Goal: Task Accomplishment & Management: Manage account settings

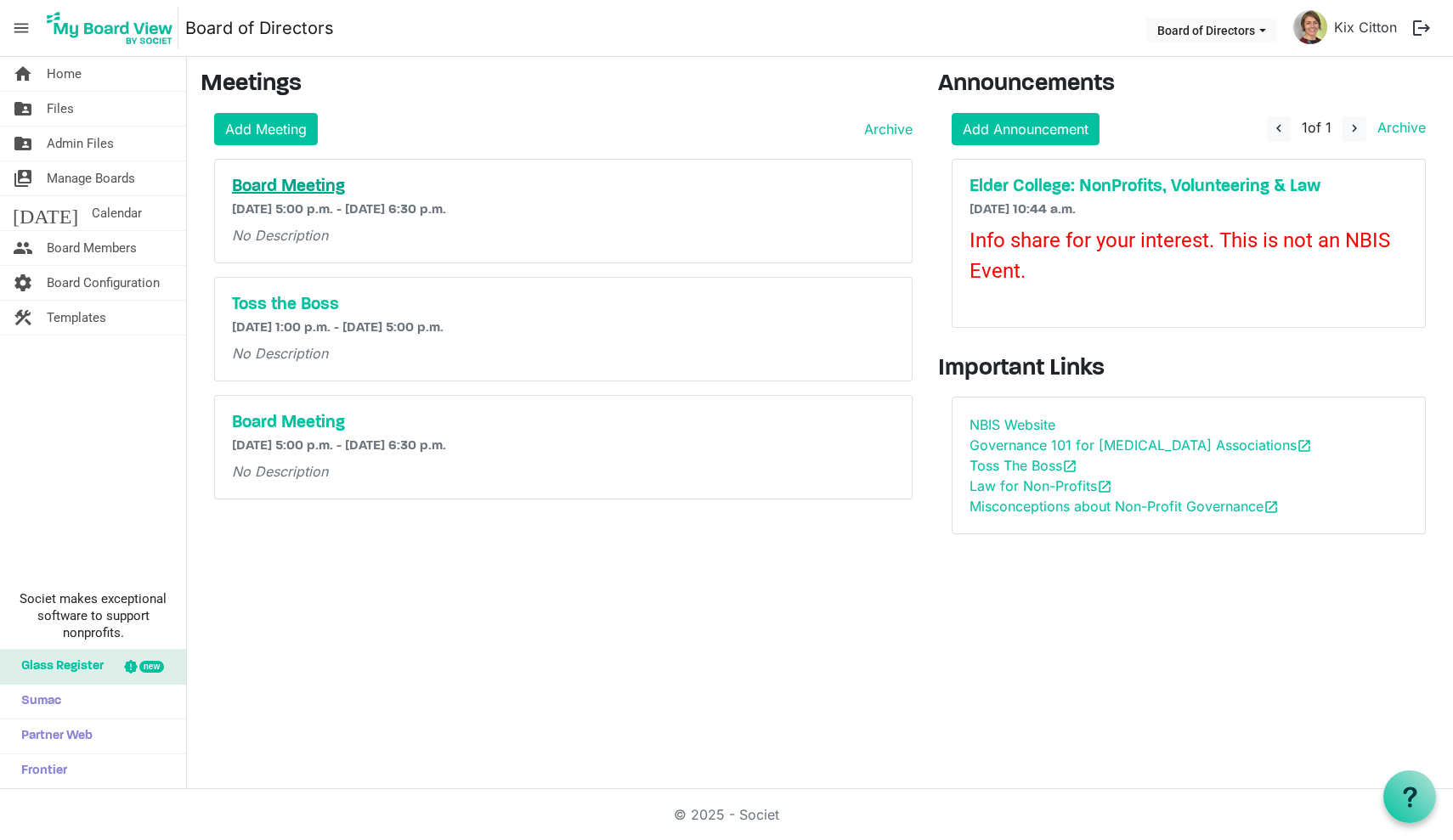
click at [307, 185] on h5 "Board Meeting" at bounding box center [563, 187] width 662 height 20
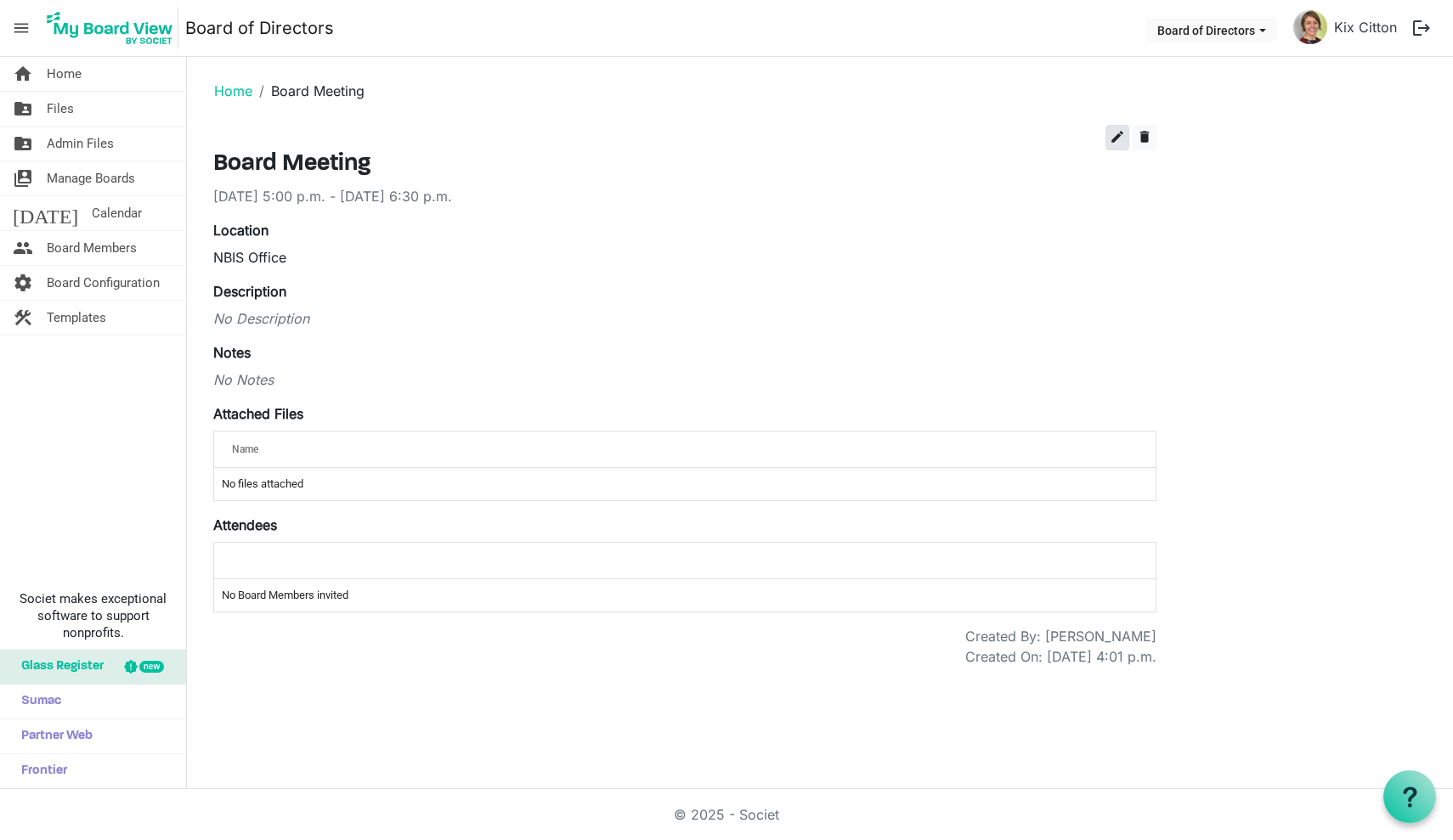
click at [1116, 136] on span "edit" at bounding box center [1116, 137] width 16 height 16
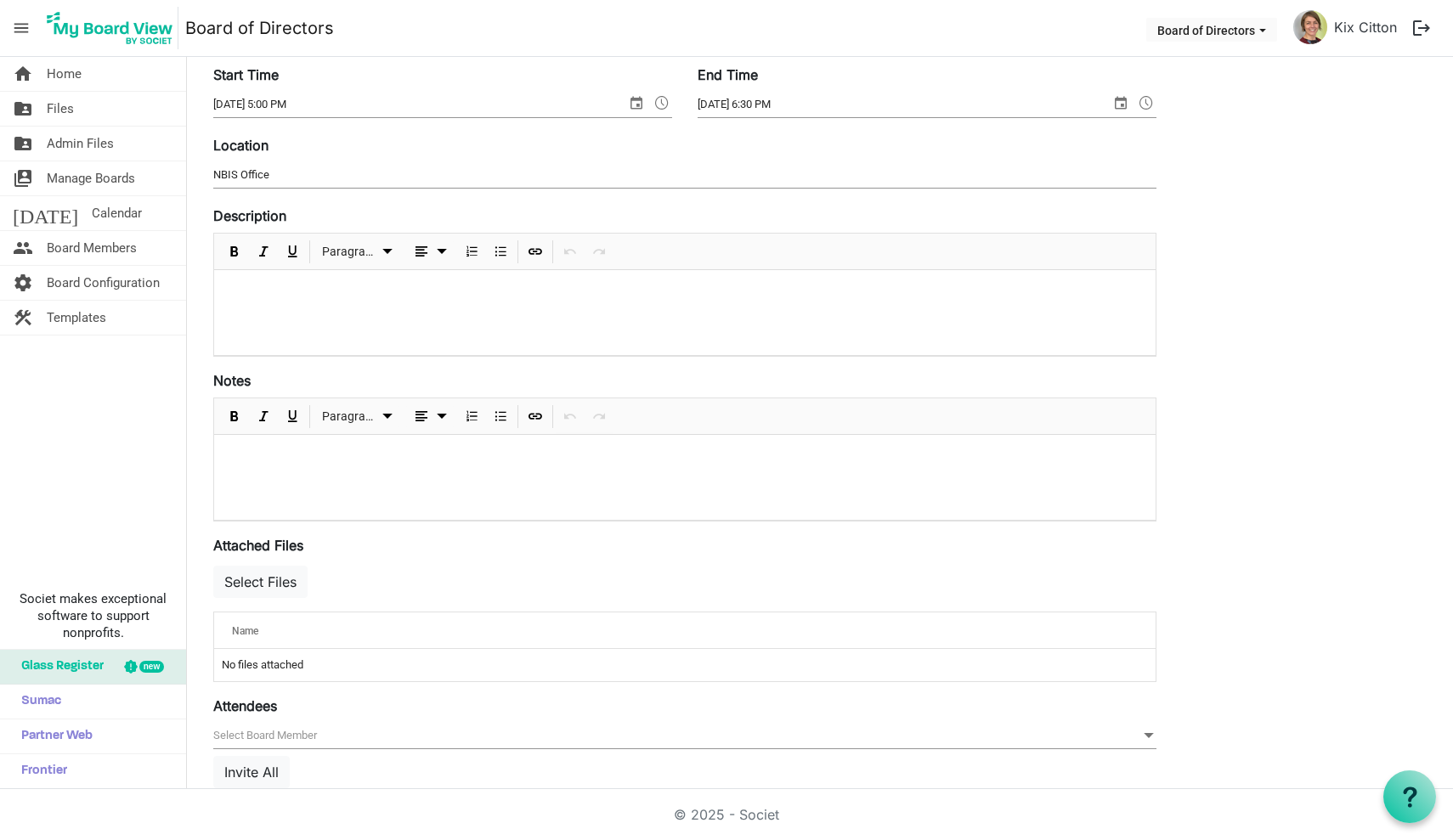
scroll to position [241, 0]
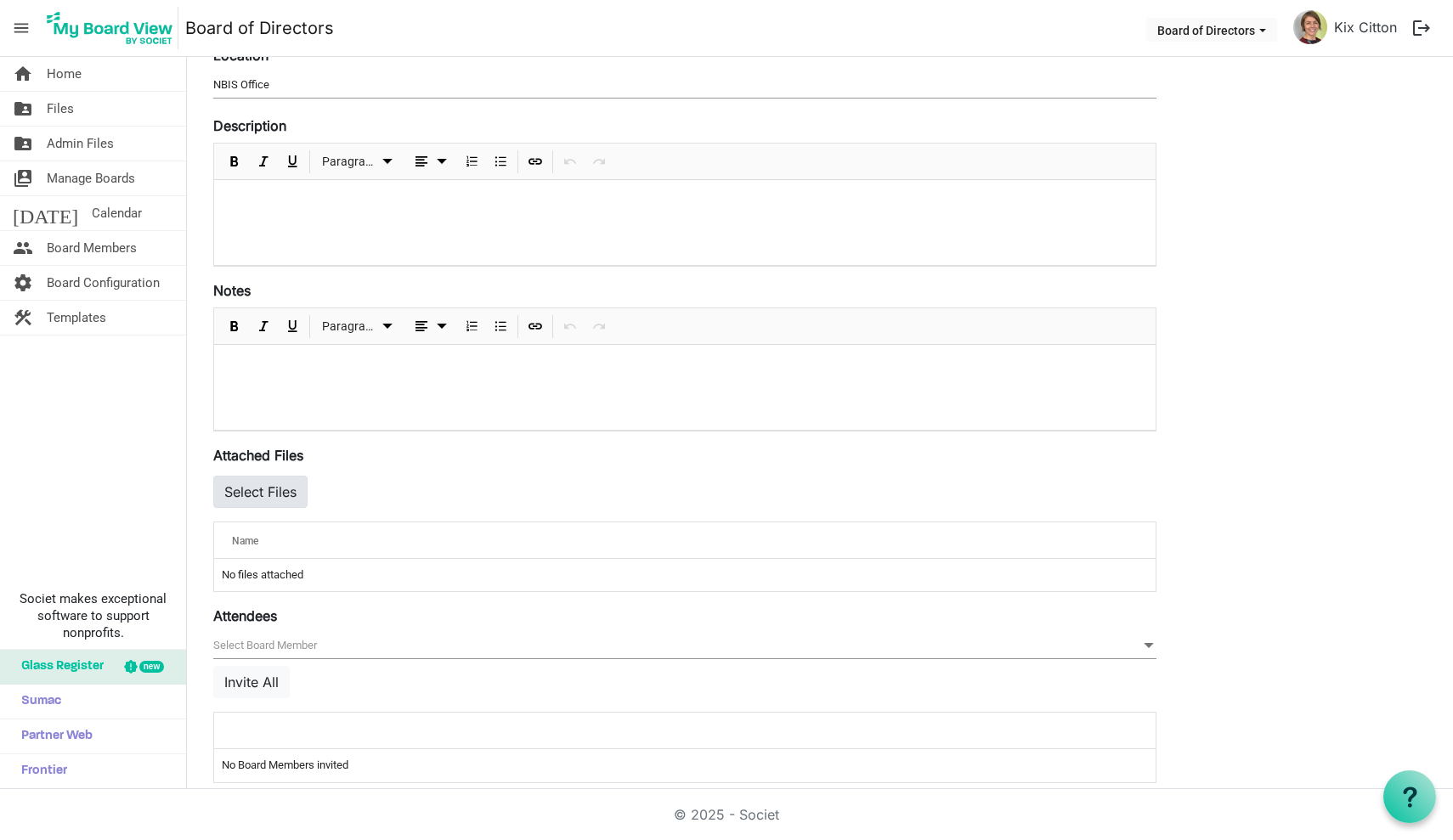
click at [265, 484] on button "Select Files" at bounding box center [260, 492] width 94 height 32
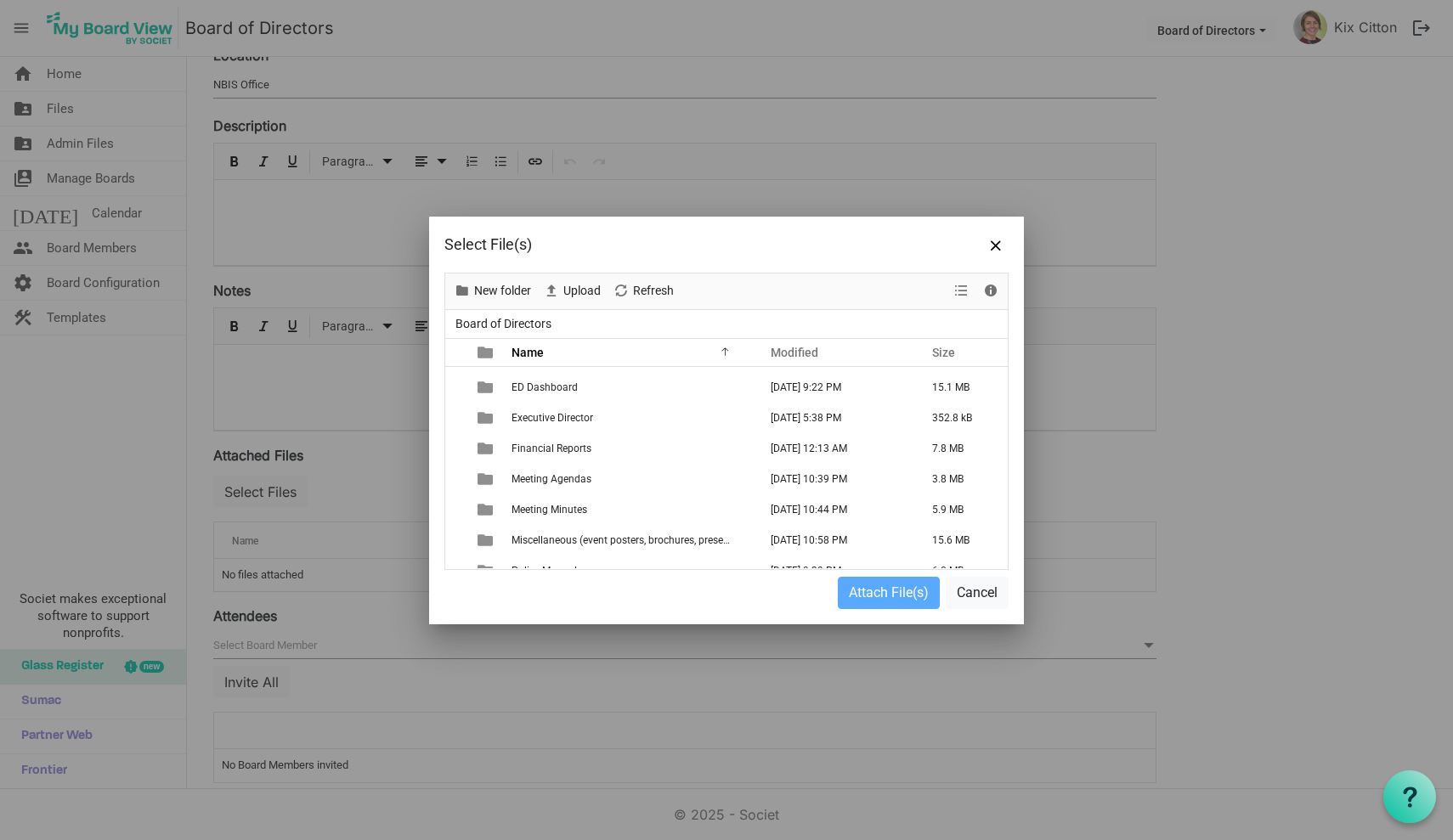
scroll to position [146, 0]
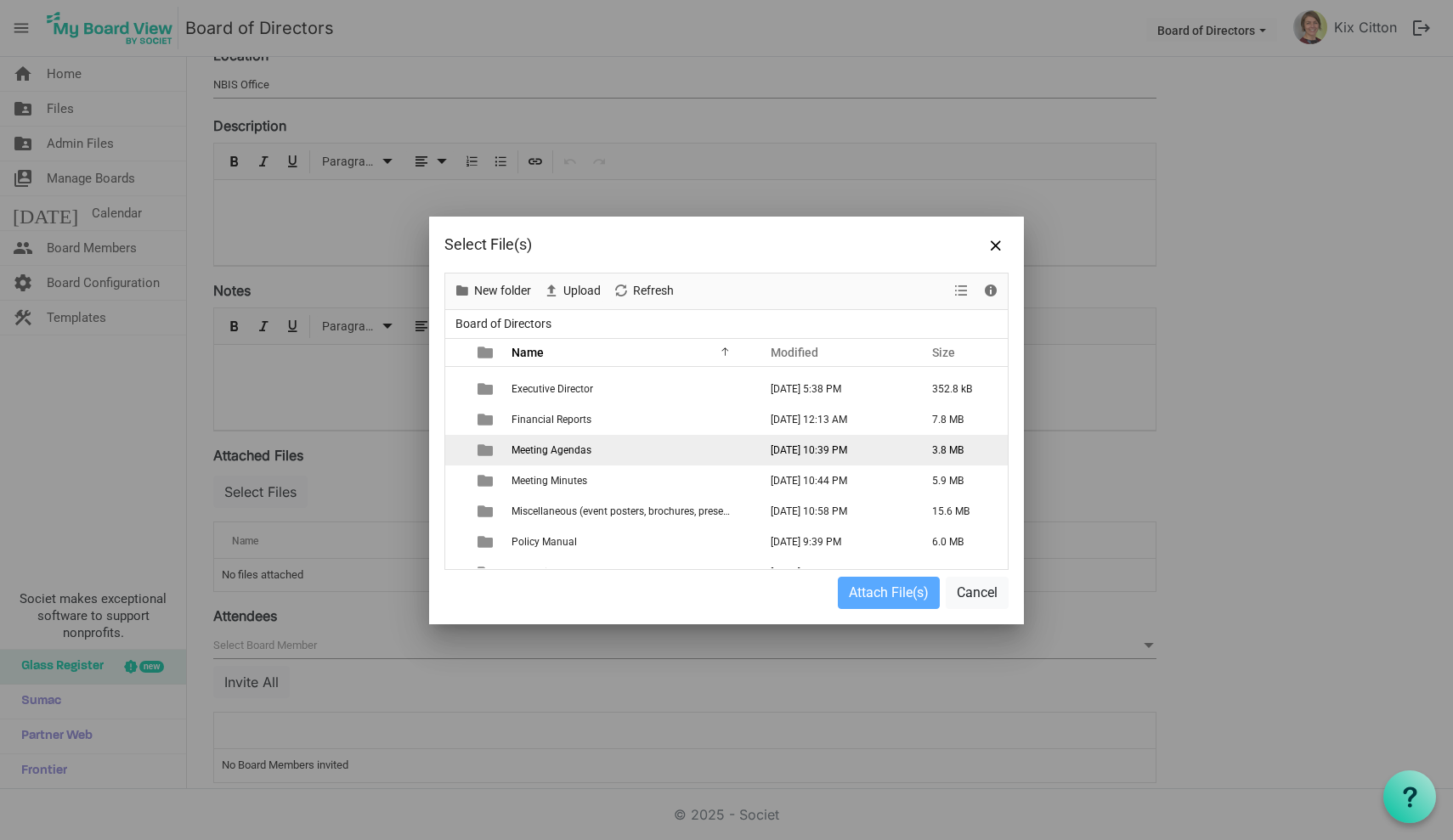
click at [582, 451] on span "Meeting Agendas" at bounding box center [552, 450] width 80 height 12
click at [526, 451] on span "Meeting Agendas" at bounding box center [552, 450] width 80 height 12
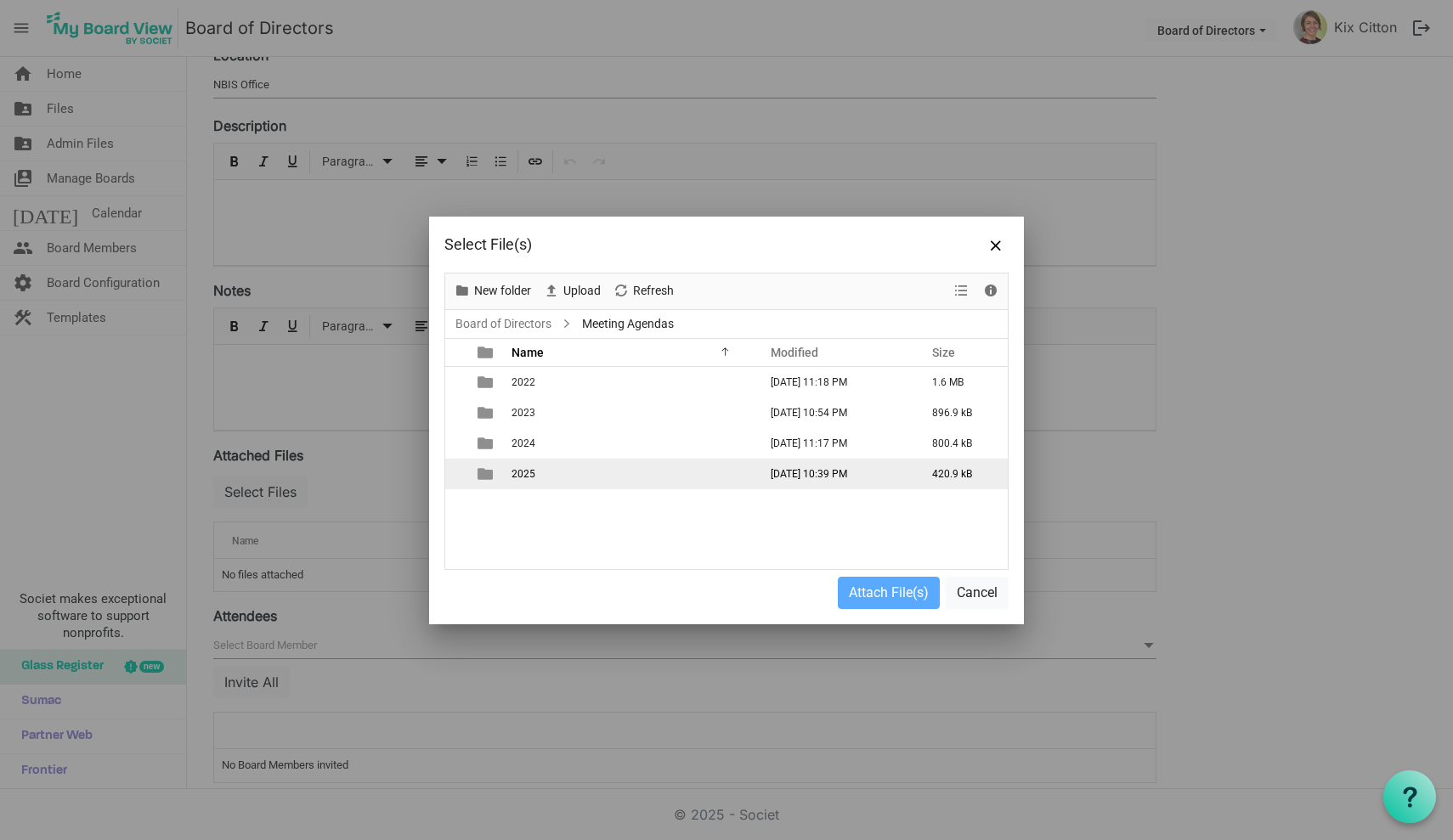
click at [561, 473] on td "2025" at bounding box center [629, 474] width 246 height 31
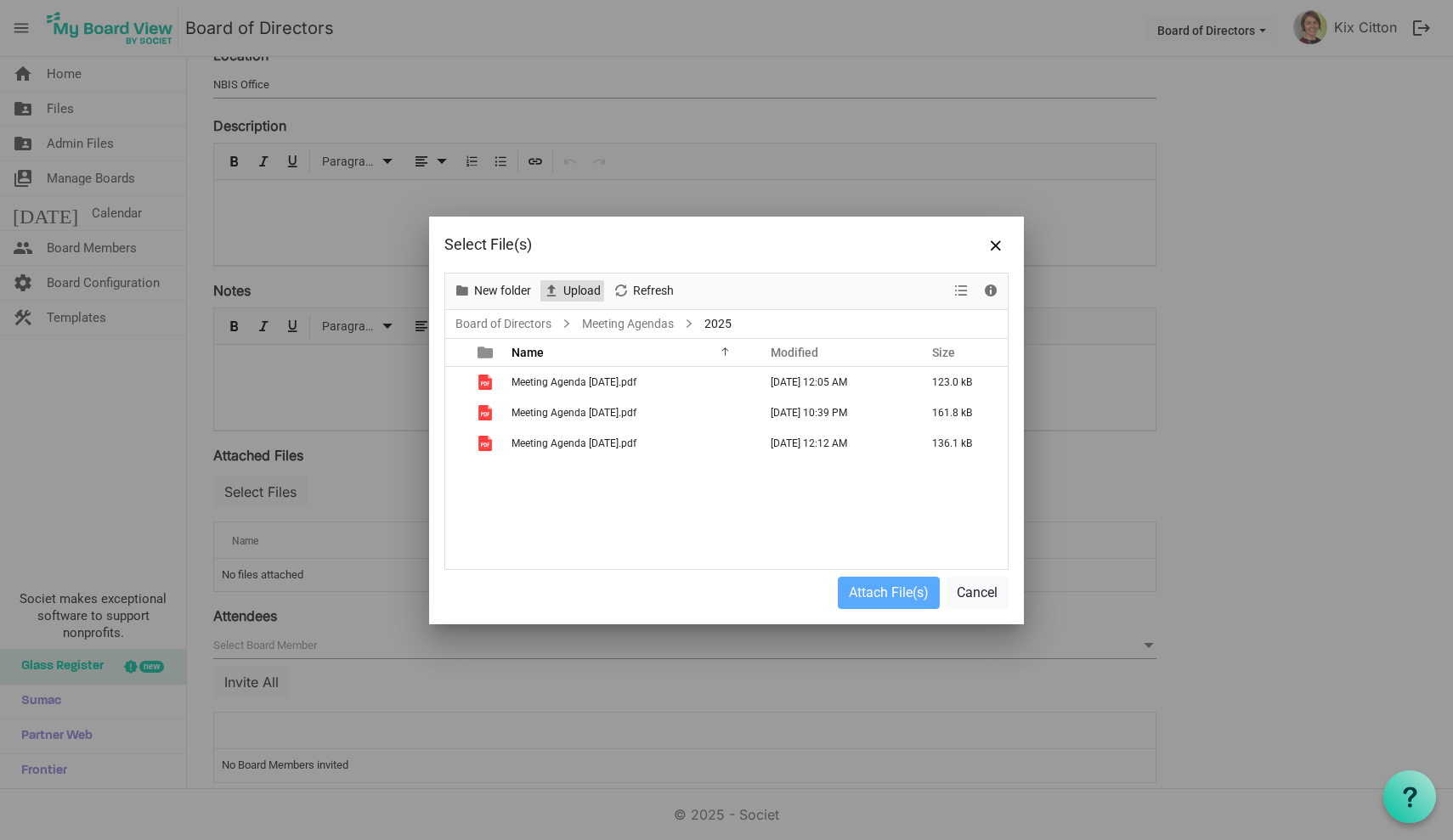
click at [585, 288] on span "Upload" at bounding box center [582, 290] width 41 height 21
click at [583, 287] on span "Upload" at bounding box center [582, 290] width 41 height 21
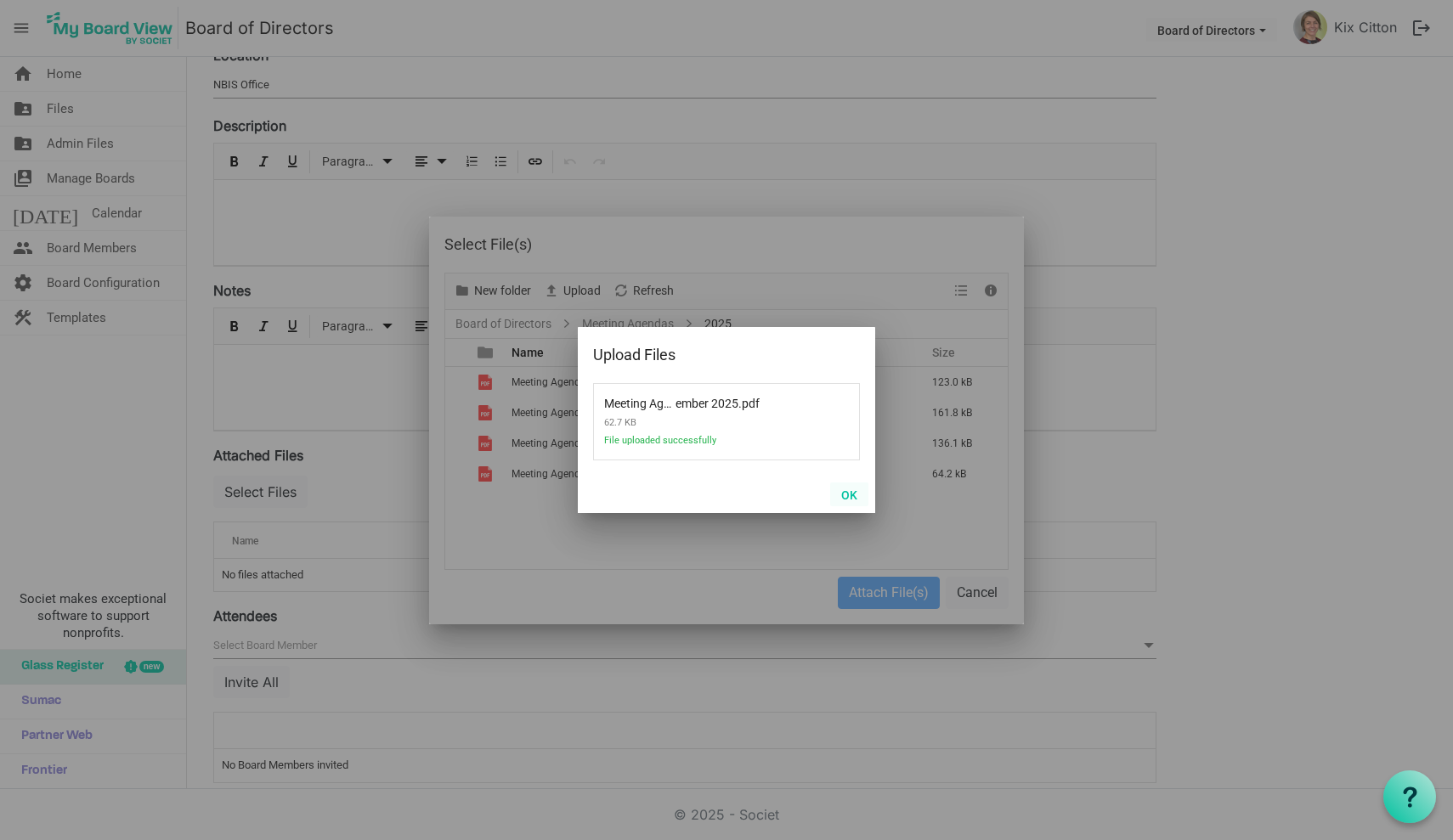
click at [855, 492] on button "OK" at bounding box center [849, 494] width 38 height 24
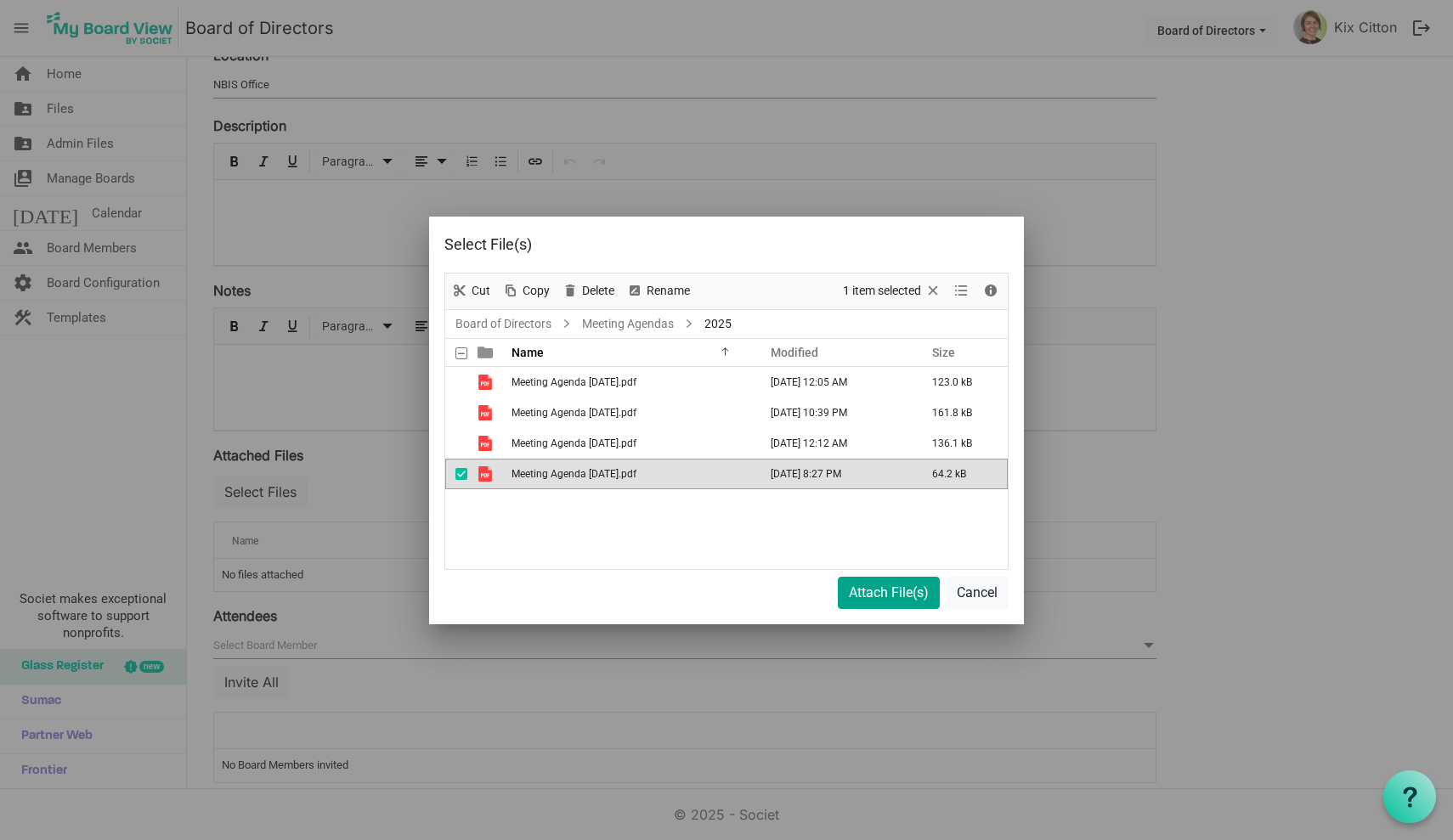
click at [889, 597] on button "Attach File(s)" at bounding box center [888, 592] width 102 height 32
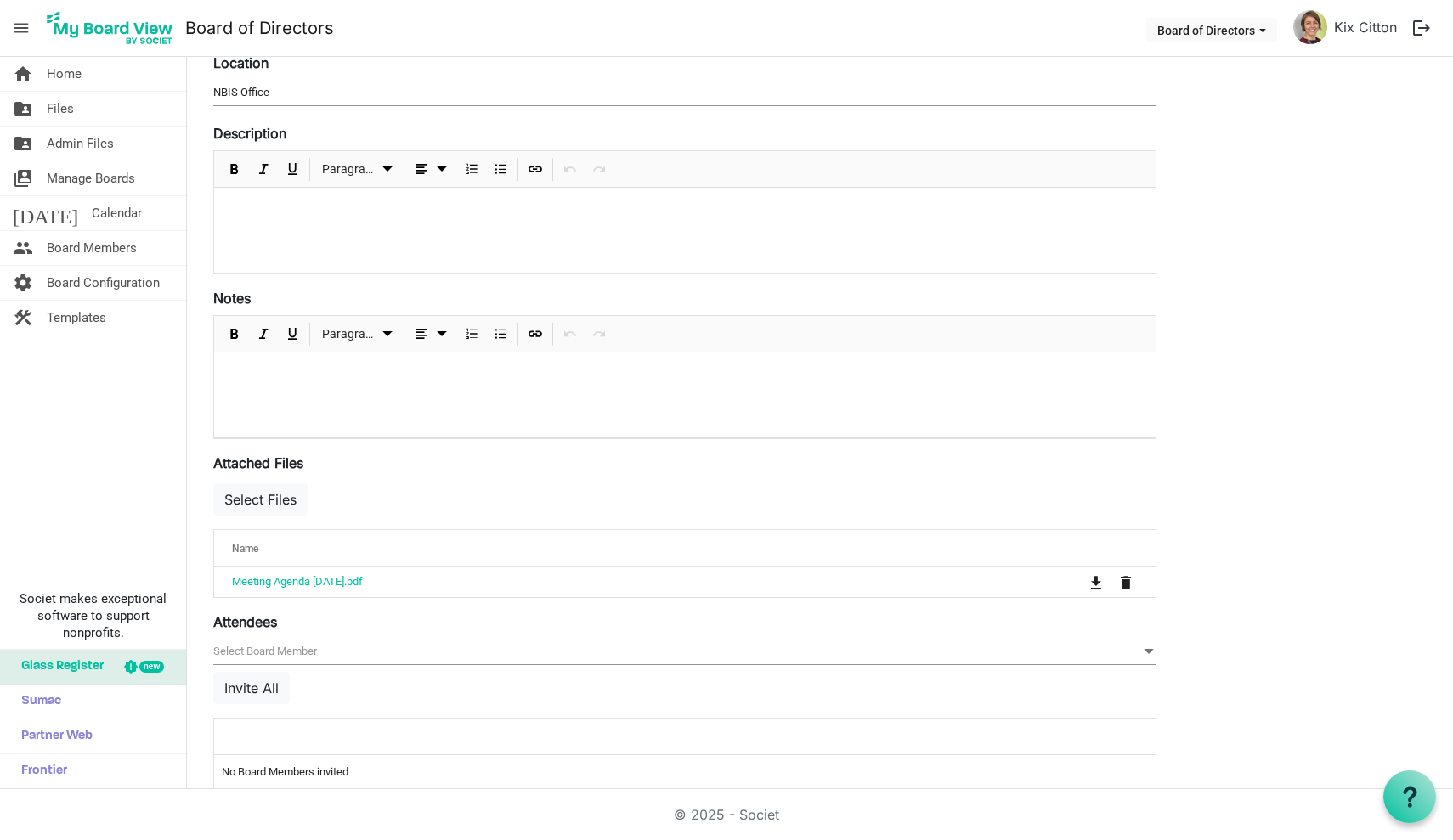
scroll to position [232, 0]
click at [265, 498] on button "Select Files" at bounding box center [260, 500] width 94 height 32
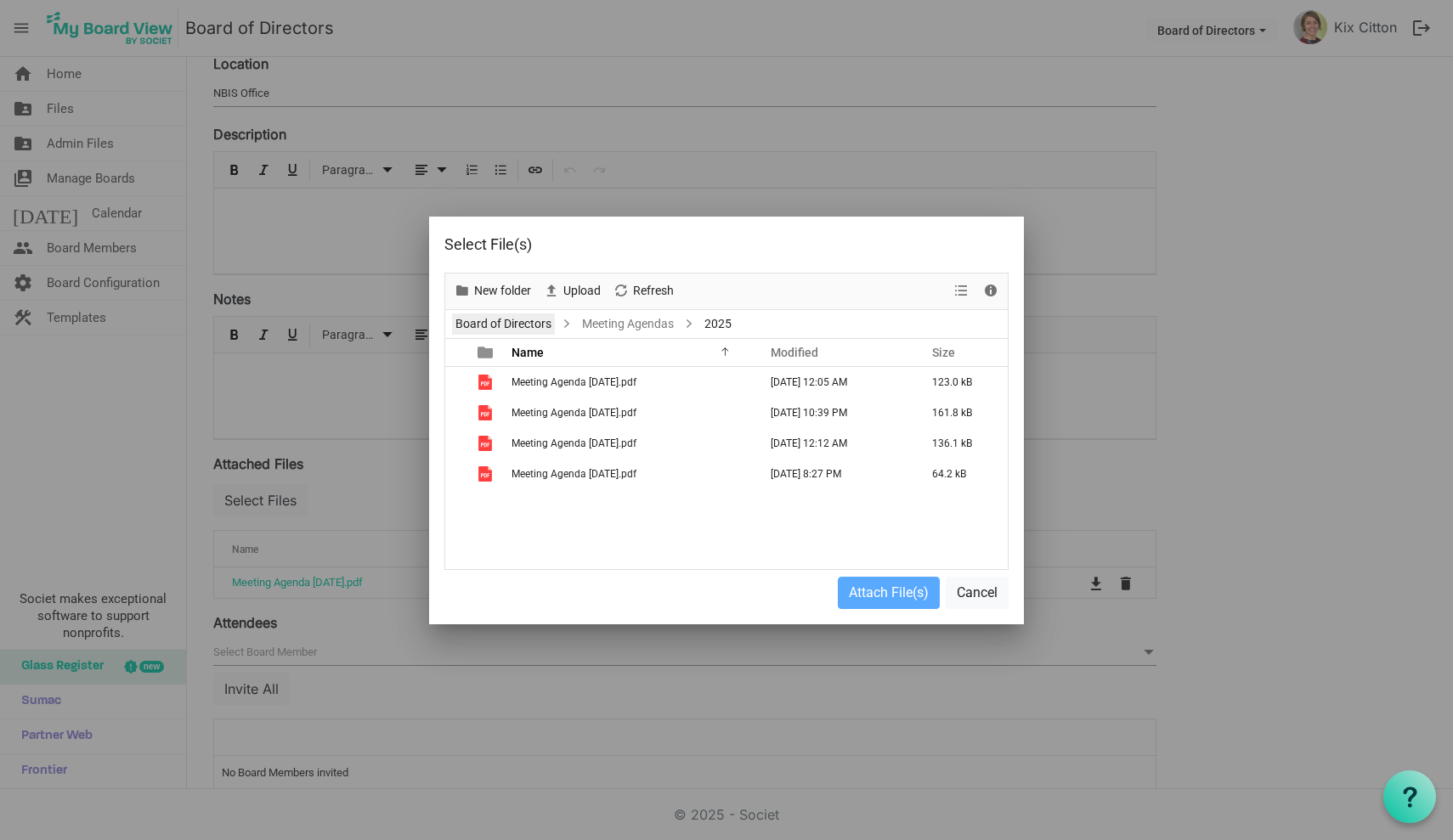
click at [515, 322] on link "Board of Directors" at bounding box center [503, 324] width 103 height 21
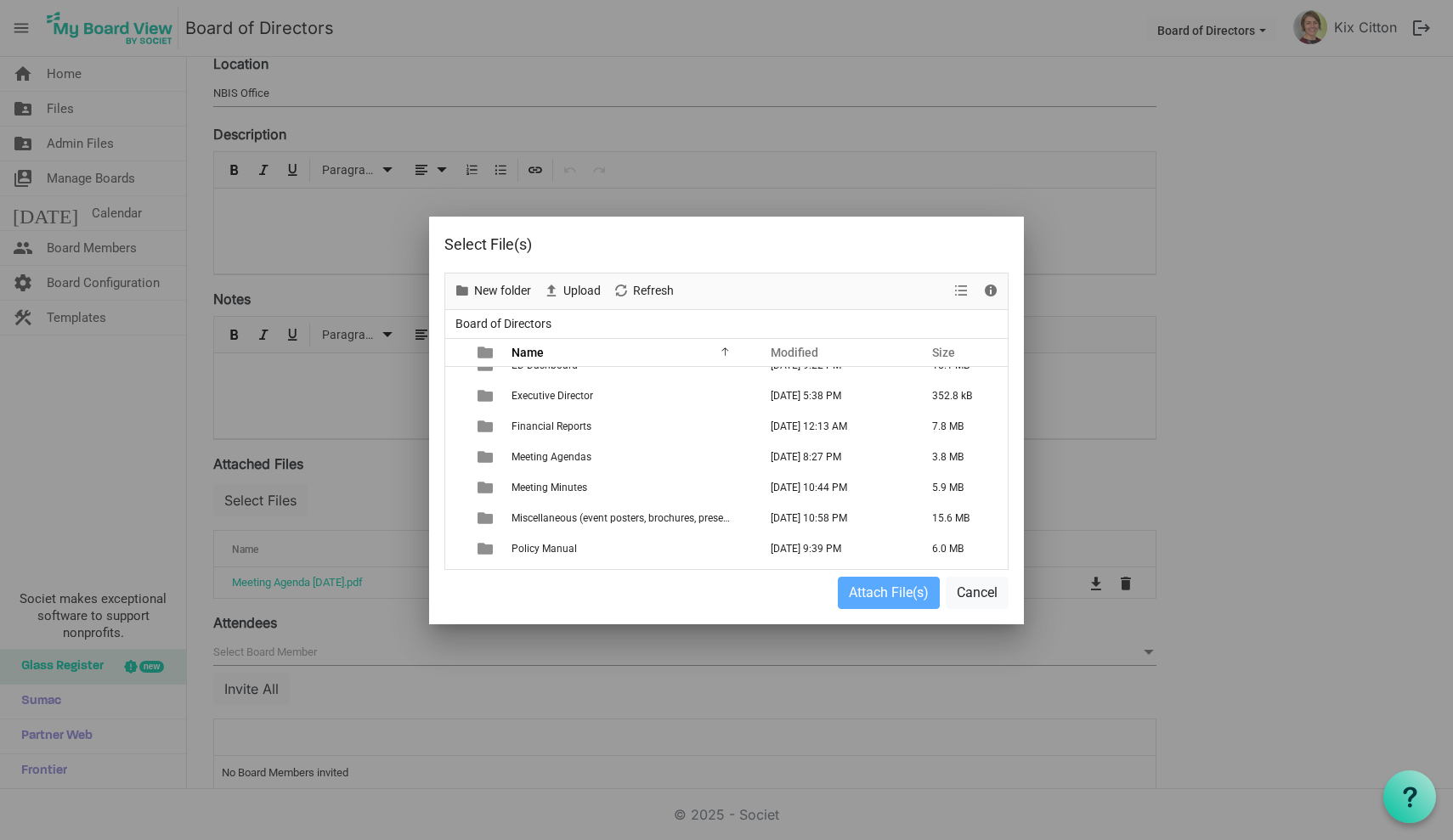
scroll to position [141, 0]
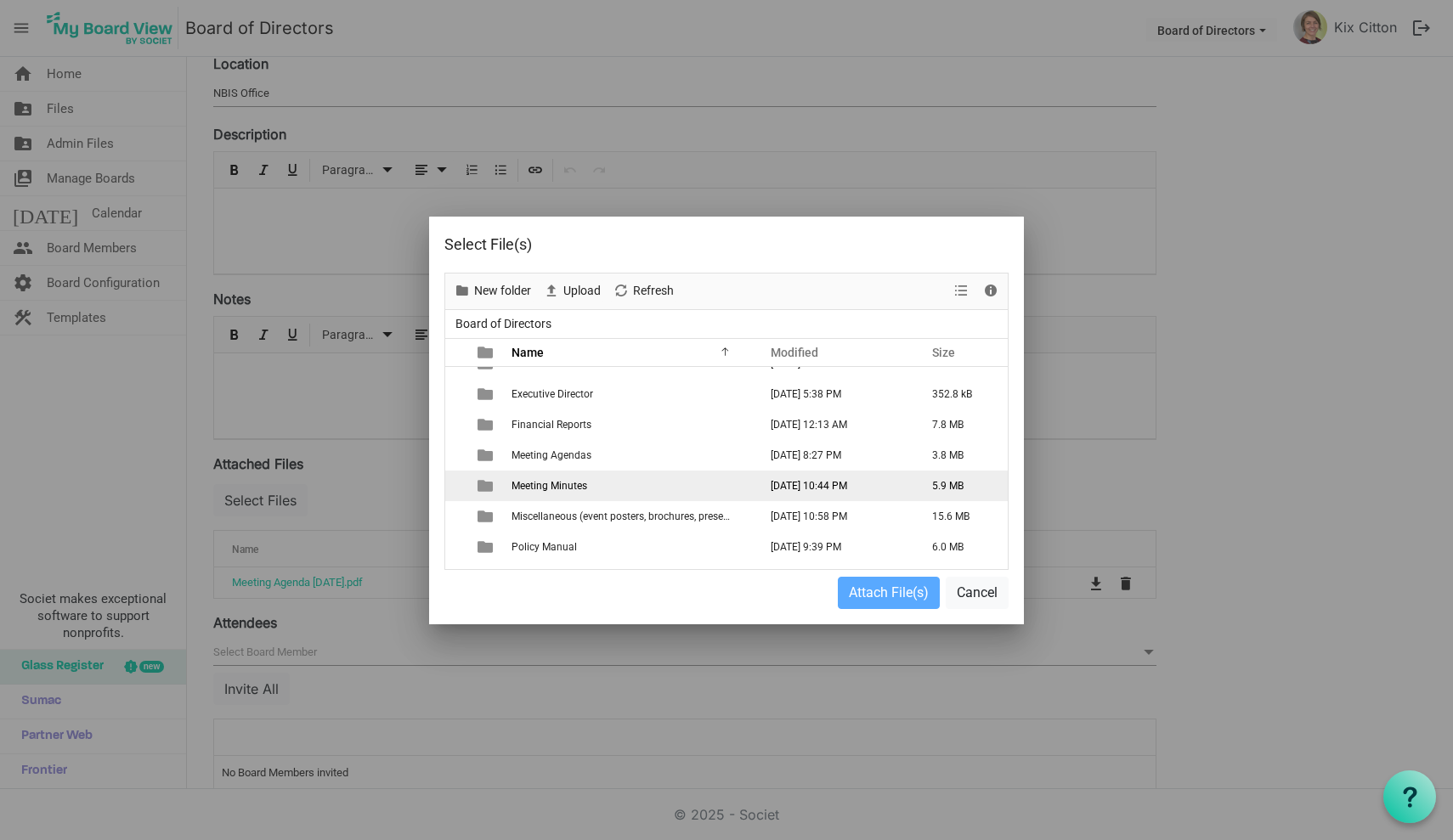
click at [566, 486] on span "Meeting Minutes" at bounding box center [549, 485] width 76 height 12
click at [481, 483] on span "is template cell column header type" at bounding box center [484, 485] width 16 height 16
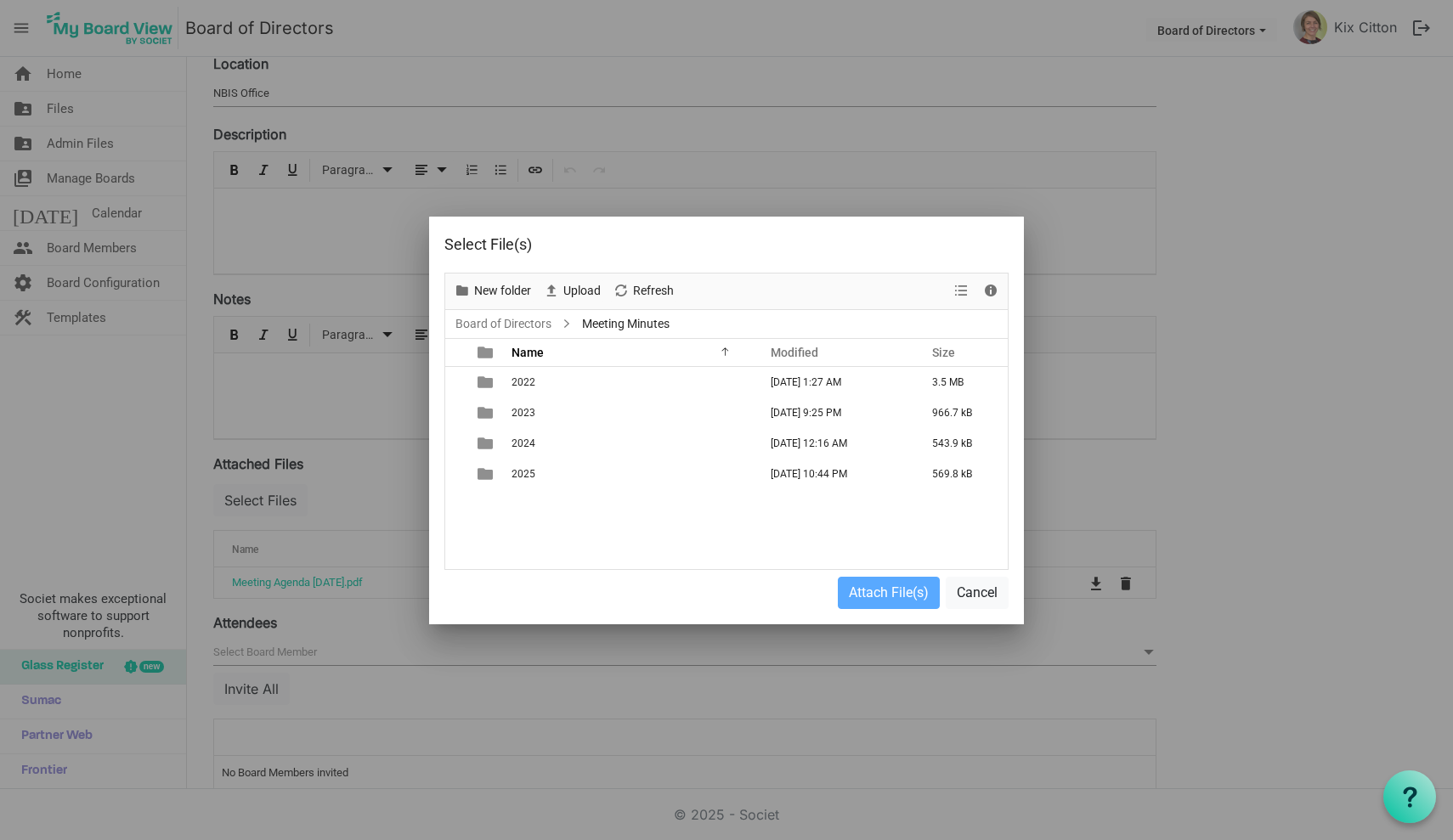
scroll to position [0, 0]
click at [524, 470] on span "2025" at bounding box center [524, 473] width 24 height 12
click at [588, 285] on span "Upload" at bounding box center [582, 290] width 41 height 21
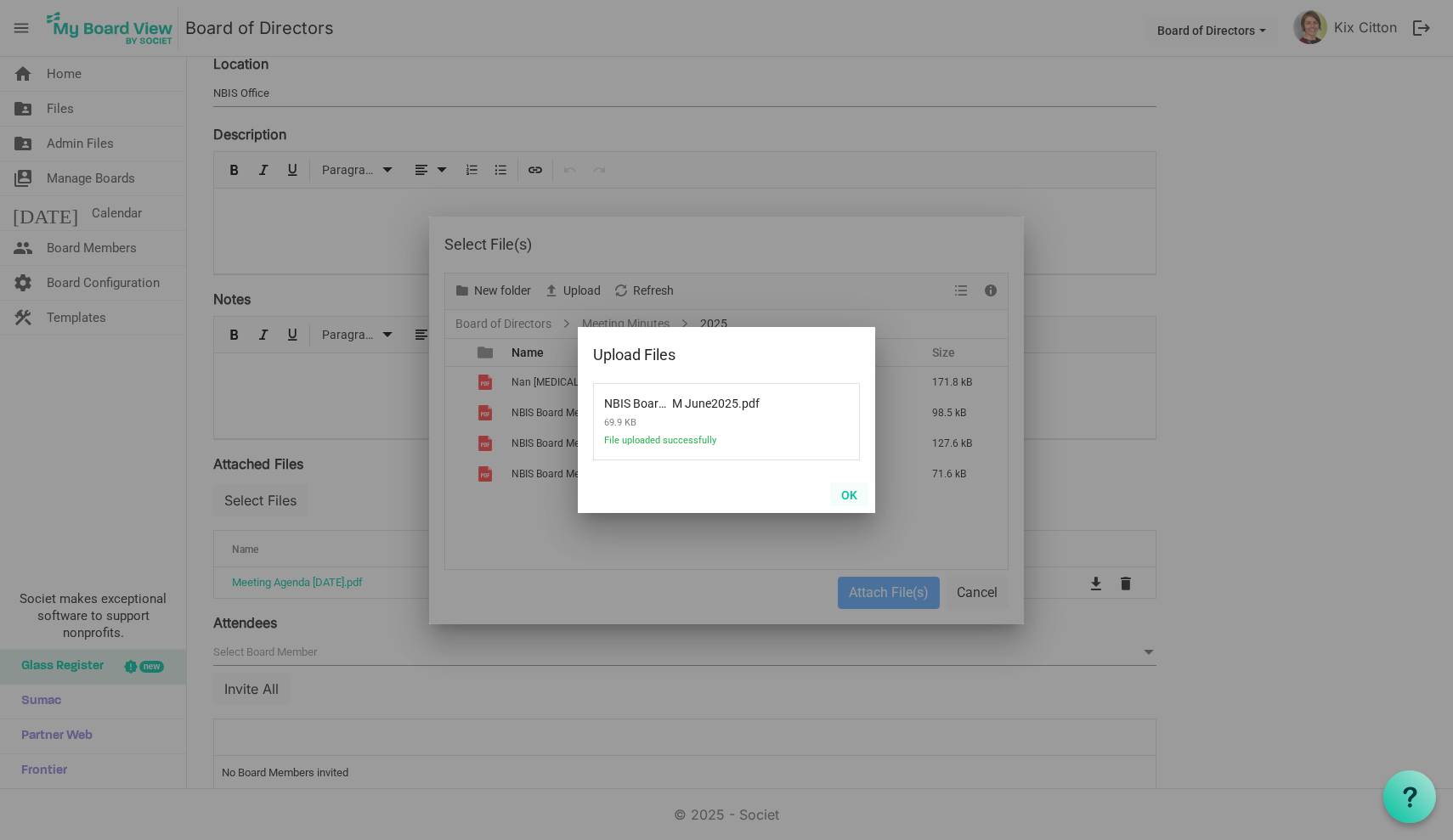
click at [849, 491] on button "OK" at bounding box center [849, 494] width 38 height 24
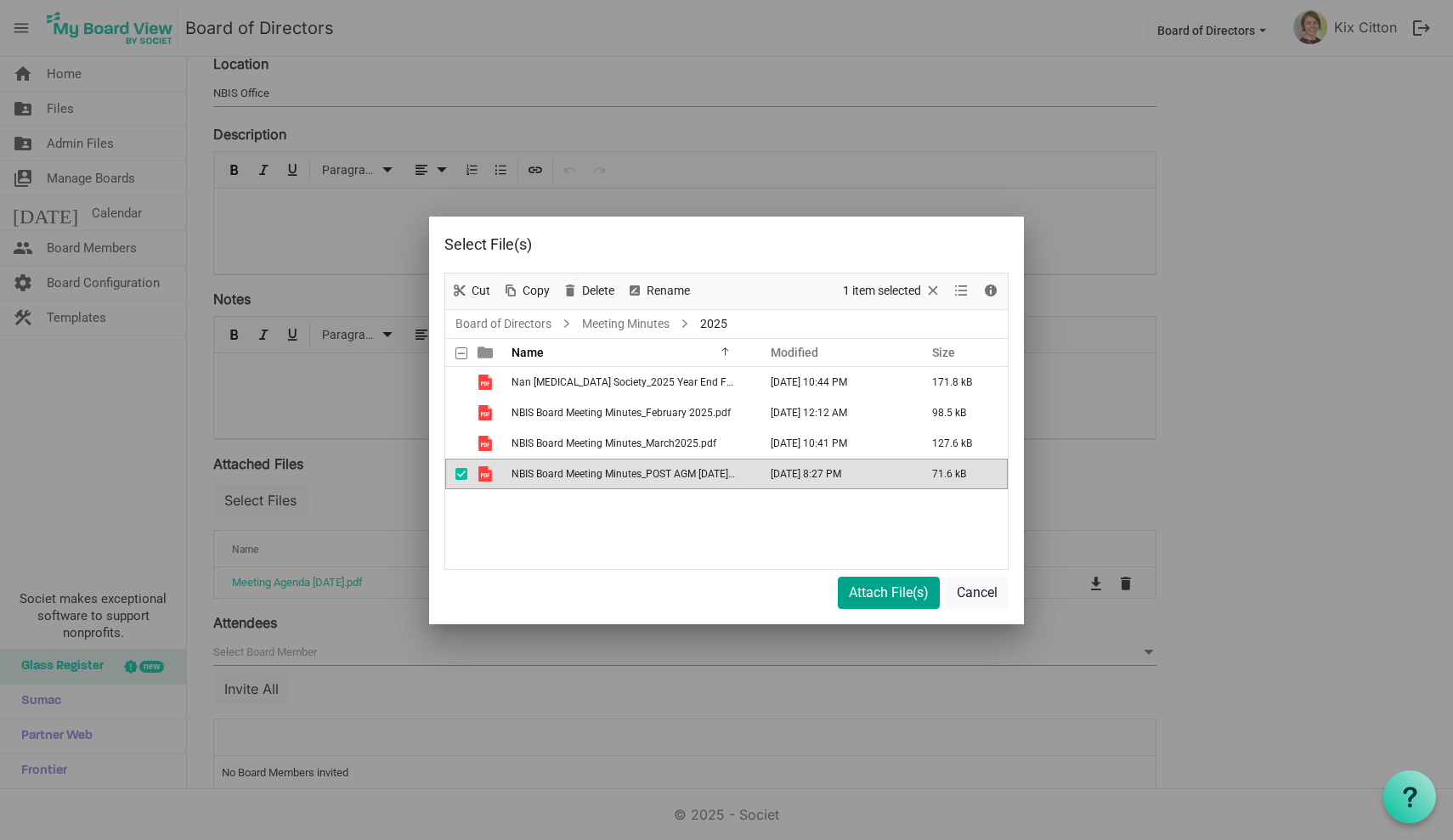
click at [883, 594] on button "Attach File(s)" at bounding box center [888, 592] width 102 height 32
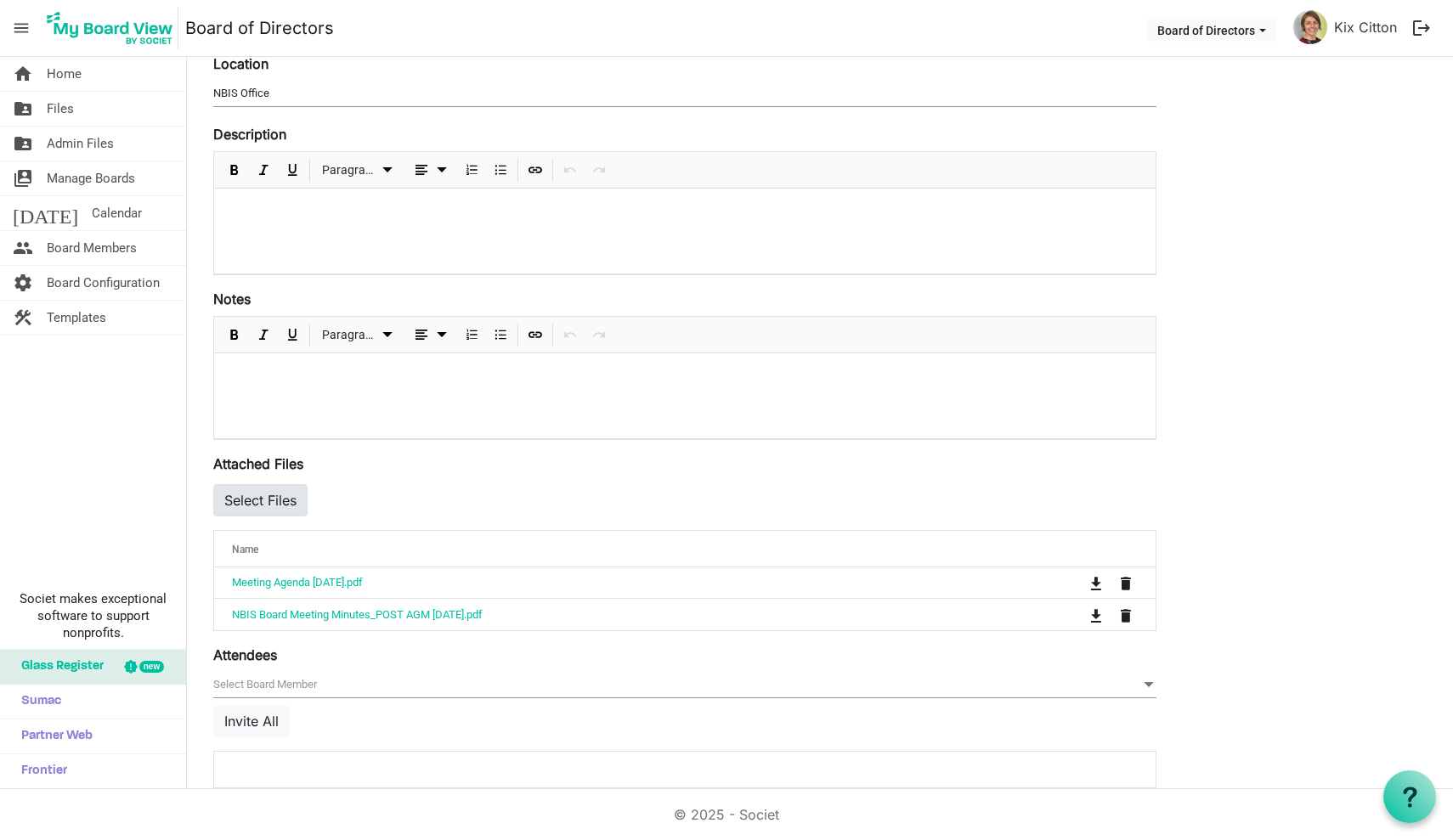
click at [260, 493] on button "Select Files" at bounding box center [260, 500] width 94 height 32
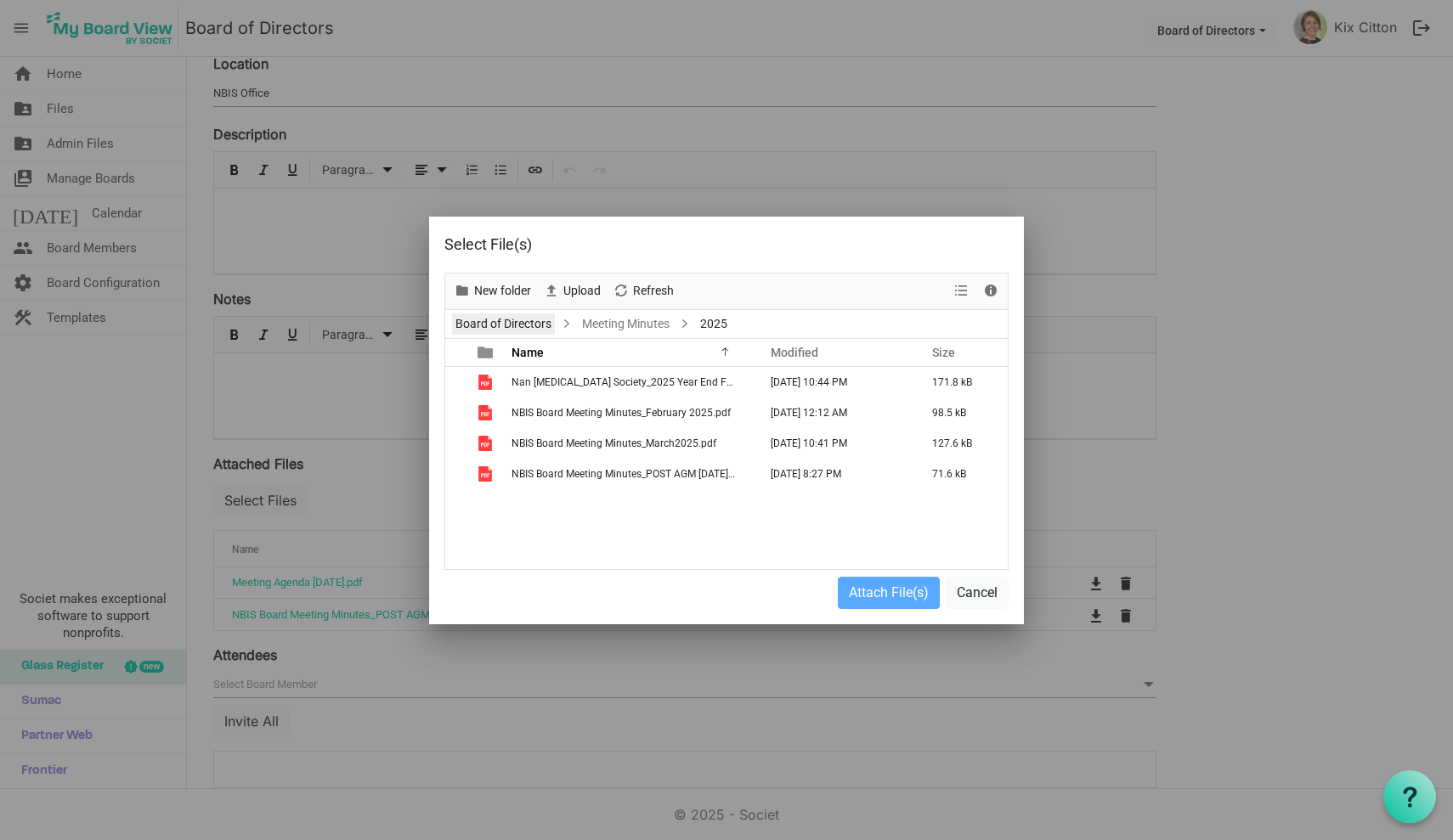
click at [511, 328] on link "Board of Directors" at bounding box center [503, 324] width 103 height 21
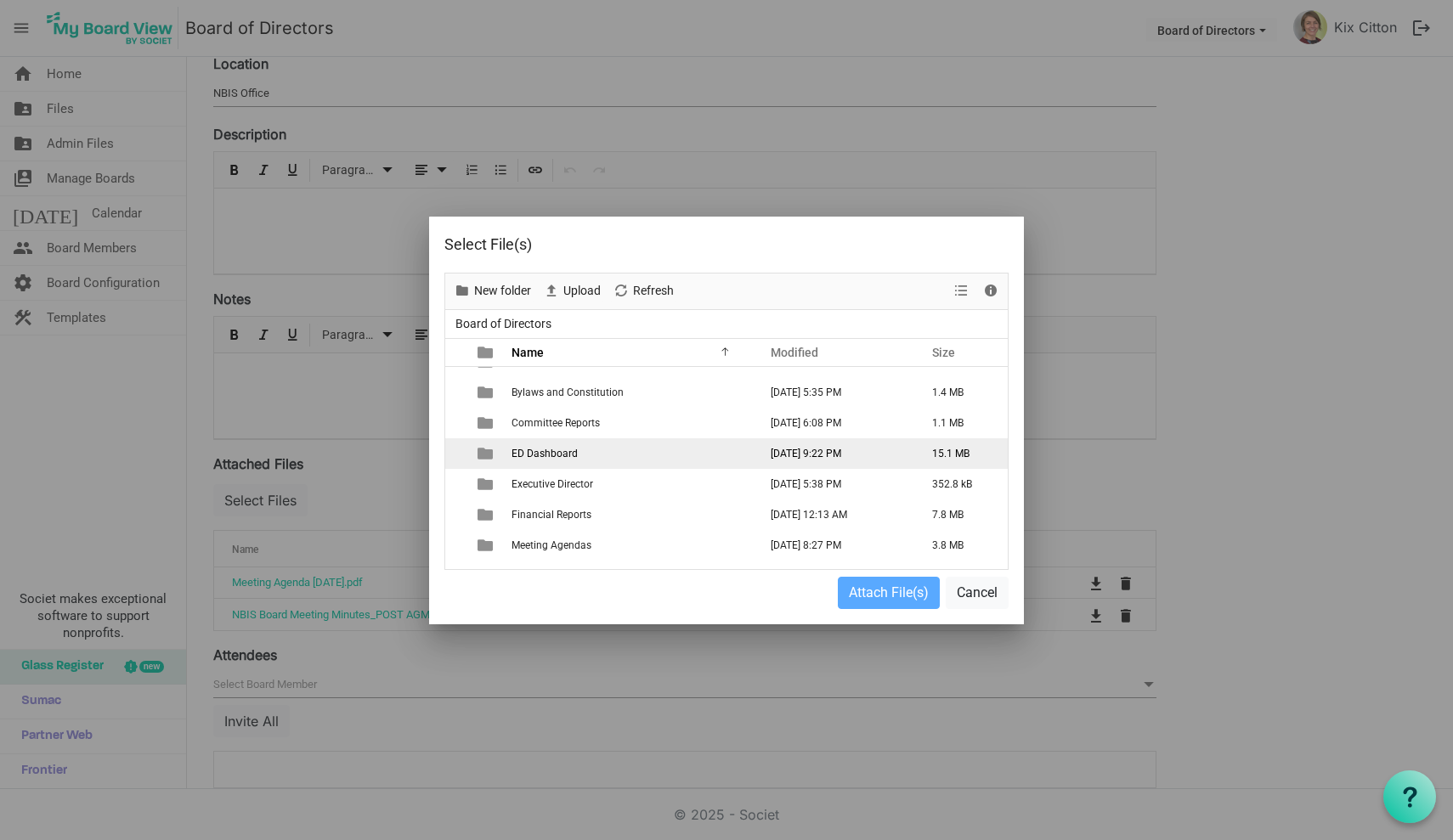
scroll to position [70, 0]
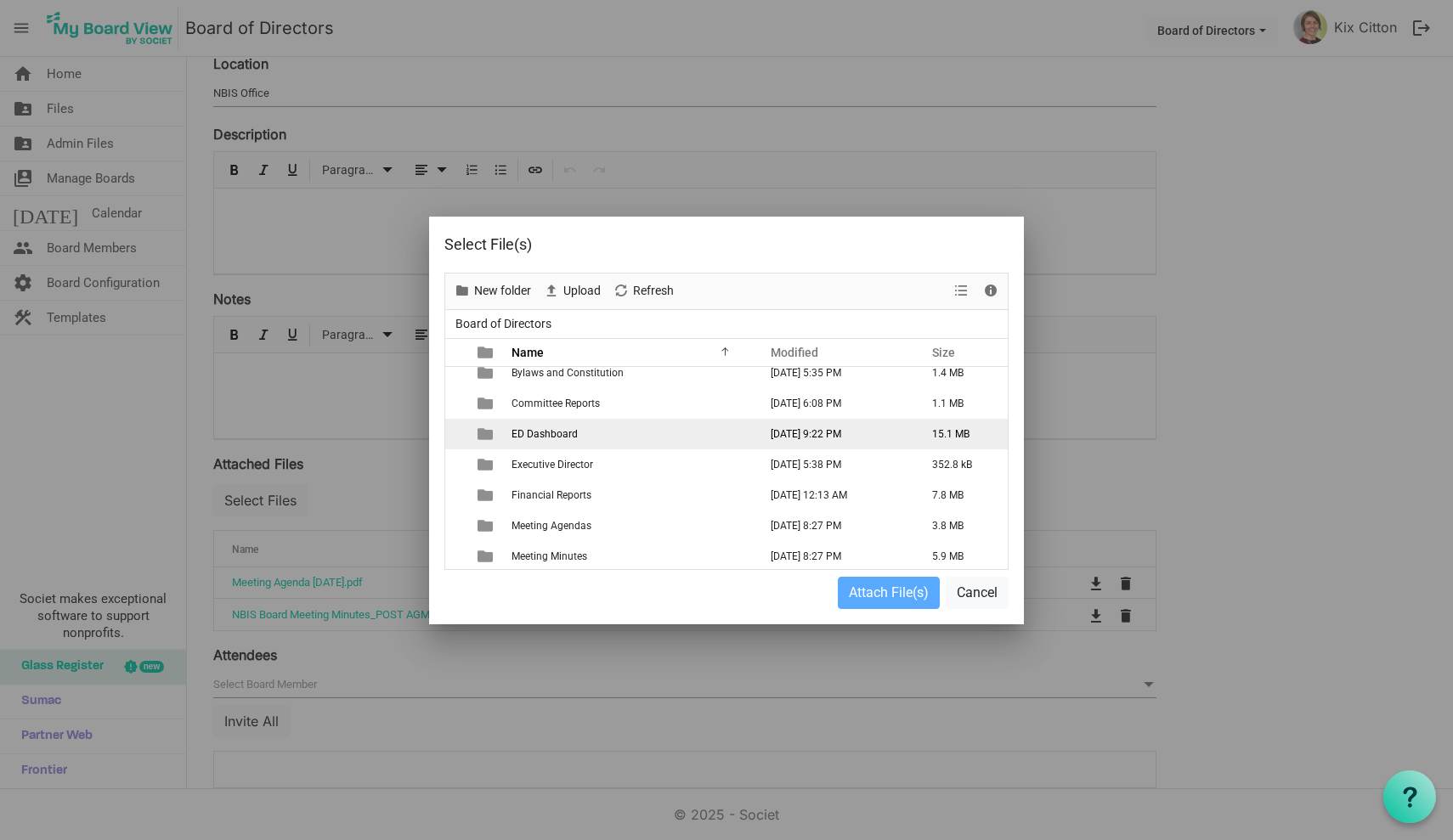
click at [552, 436] on span "ED Dashboard" at bounding box center [545, 433] width 67 height 12
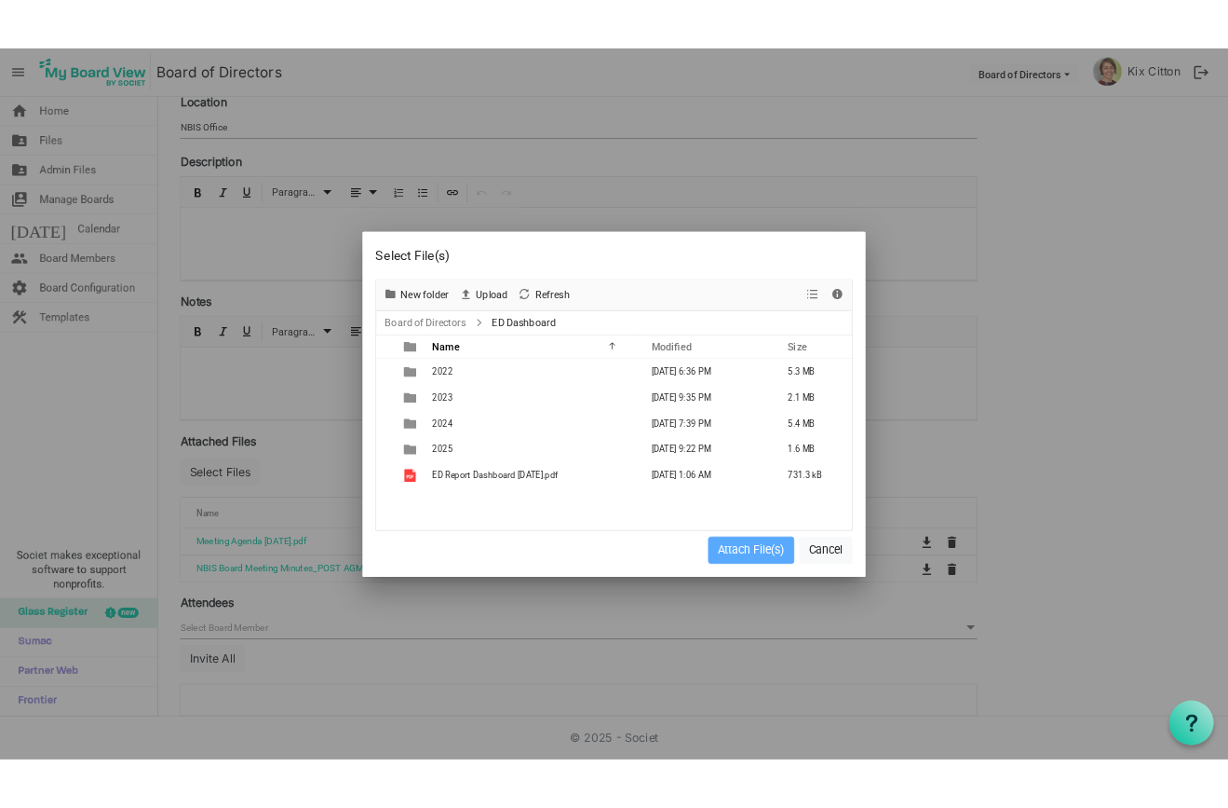
scroll to position [0, 0]
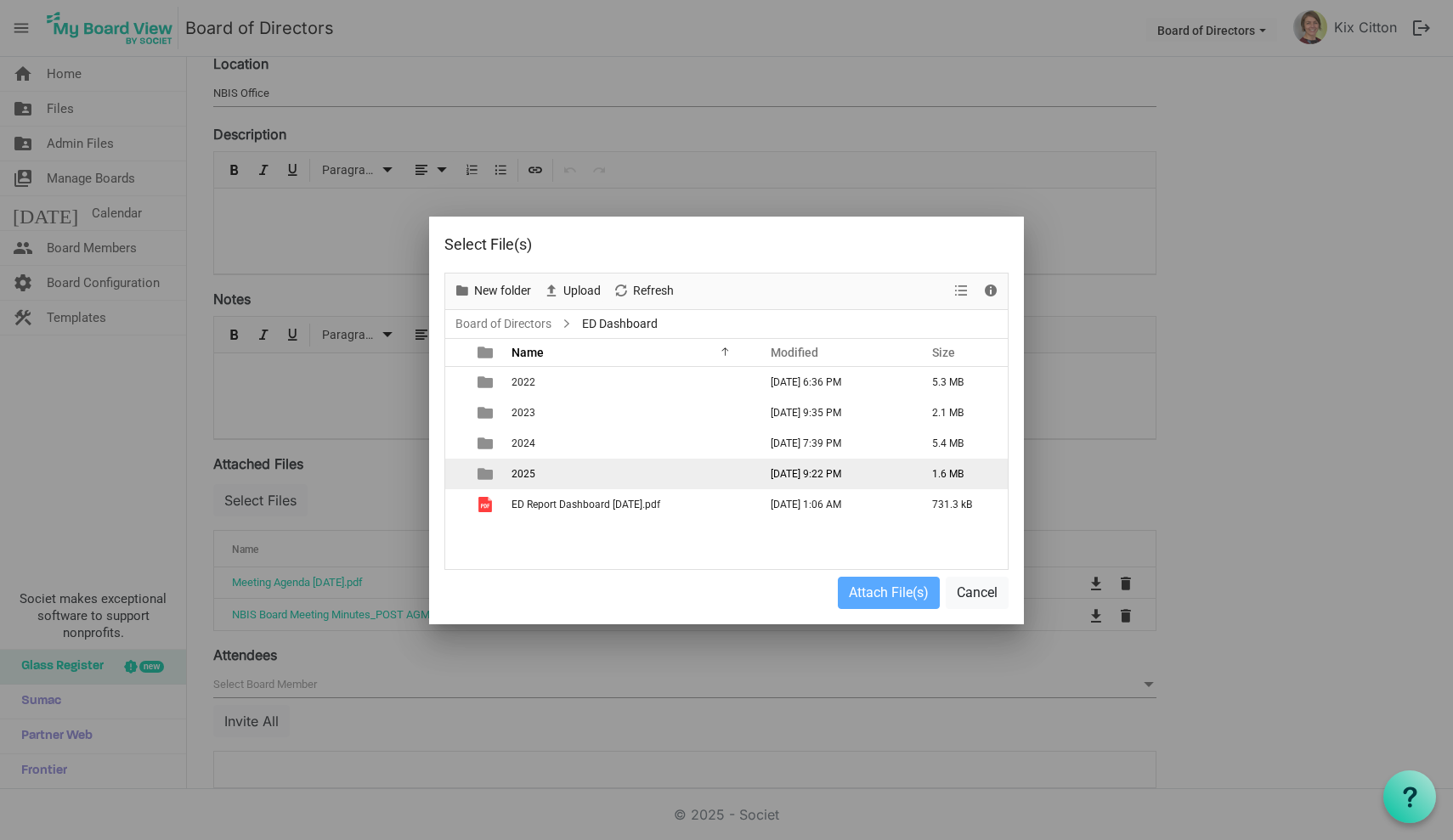
click at [514, 467] on td "2025" at bounding box center [629, 474] width 246 height 31
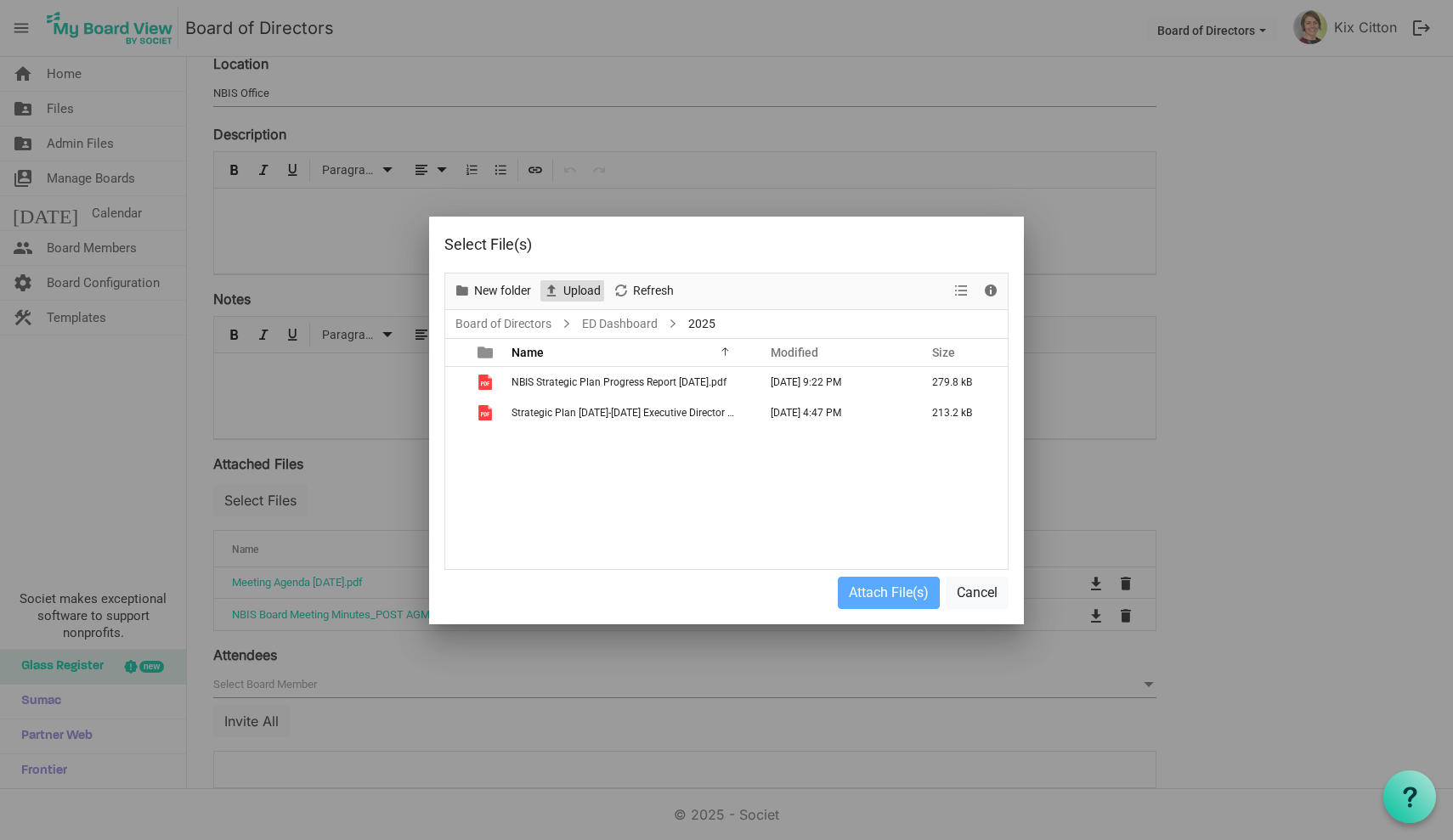
click at [583, 289] on span "Upload" at bounding box center [582, 290] width 41 height 21
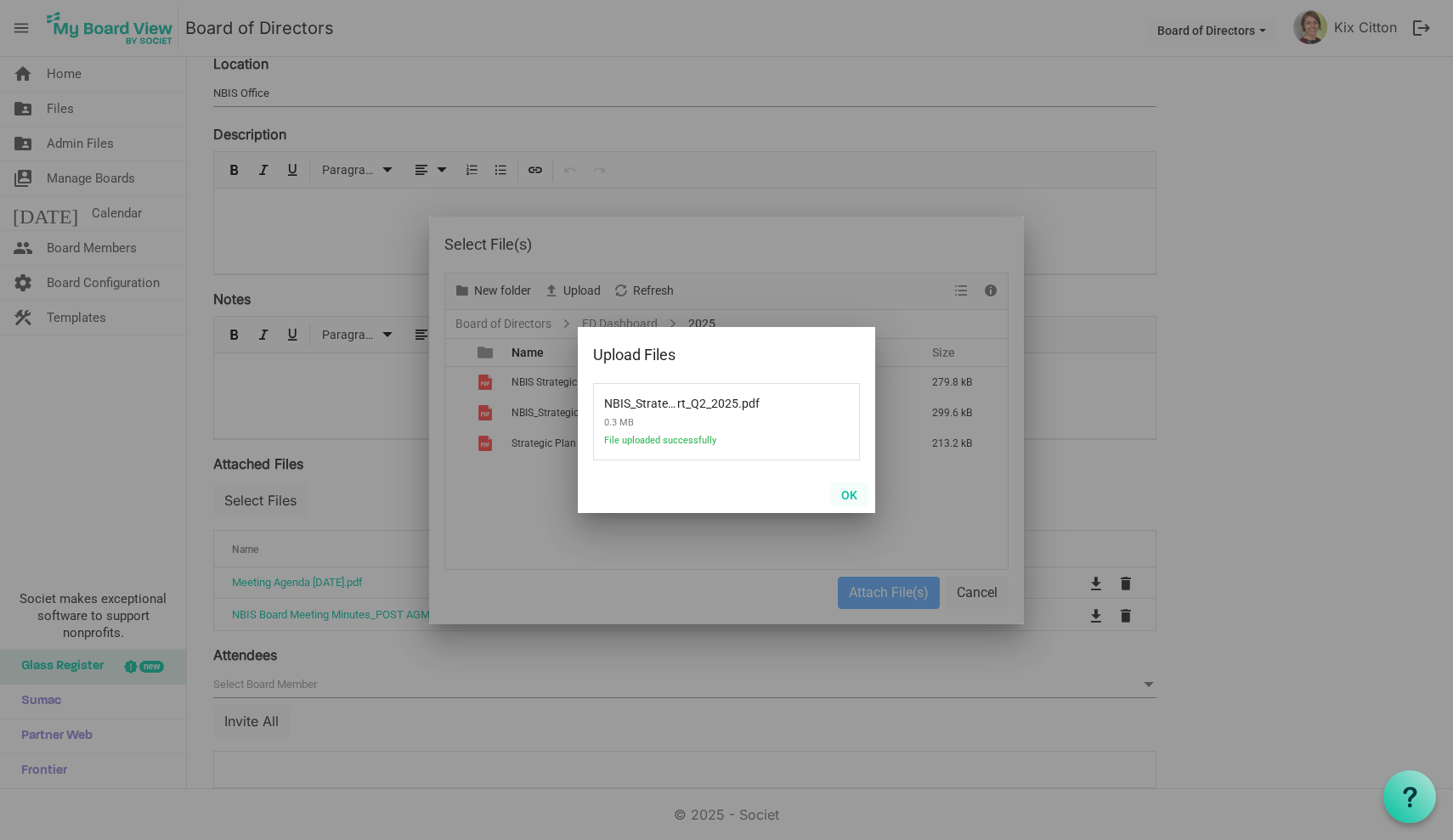
click at [855, 489] on button "OK" at bounding box center [849, 494] width 38 height 24
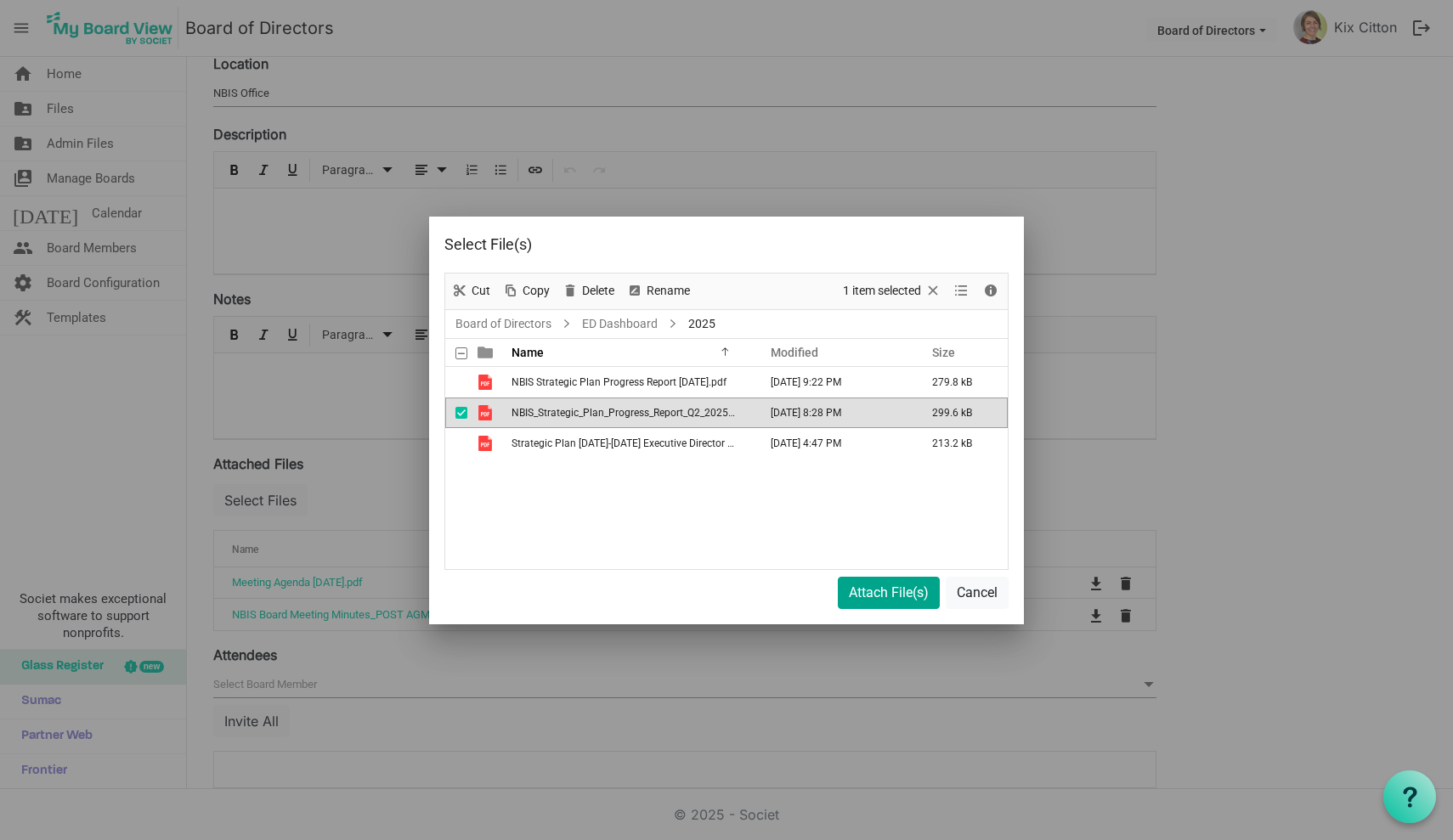
click at [873, 592] on button "Attach File(s)" at bounding box center [888, 592] width 102 height 32
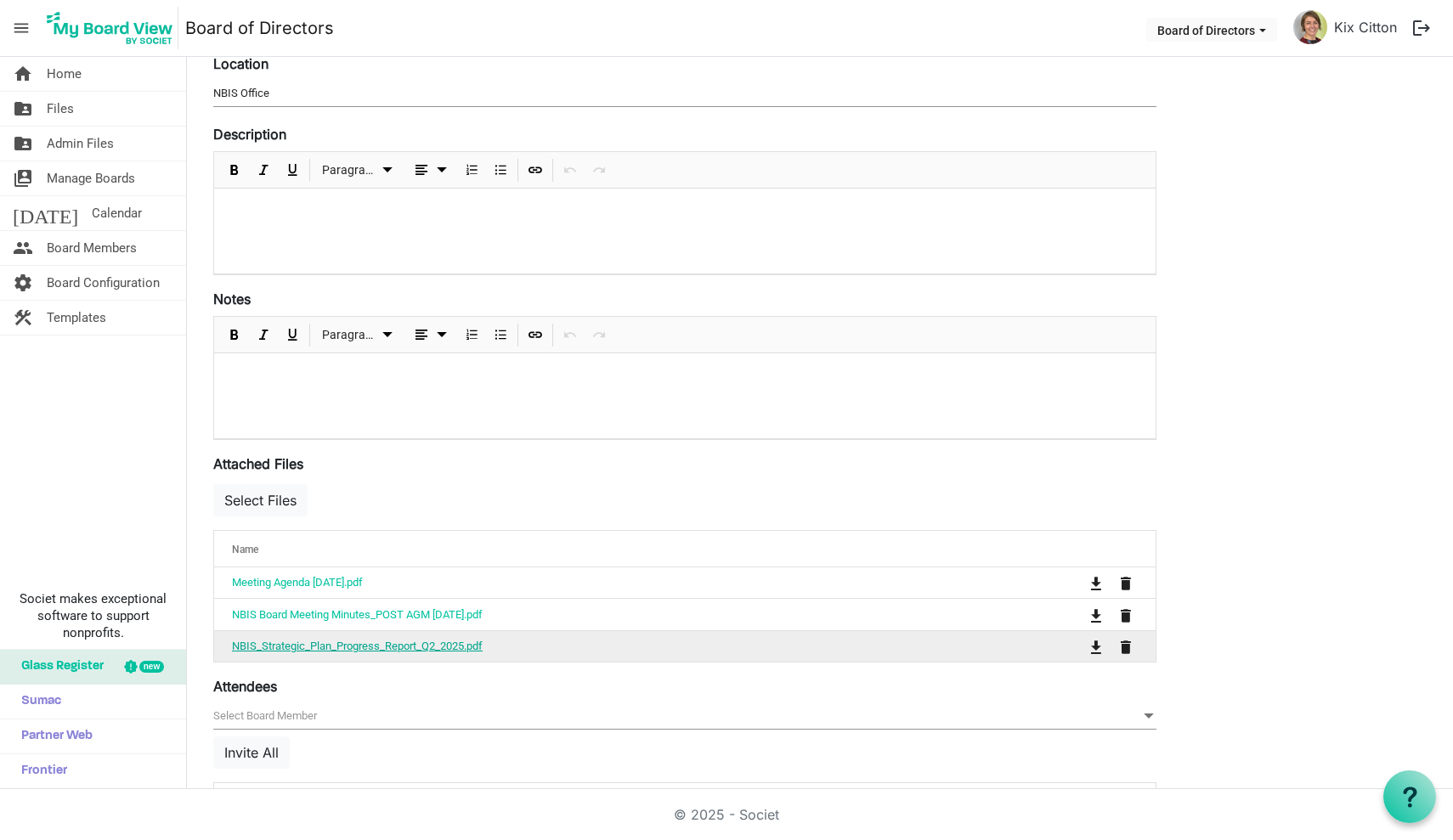
click at [384, 642] on link "NBIS_Strategic_Plan_Progress_Report_Q2_2025.pdf" at bounding box center [357, 646] width 251 height 13
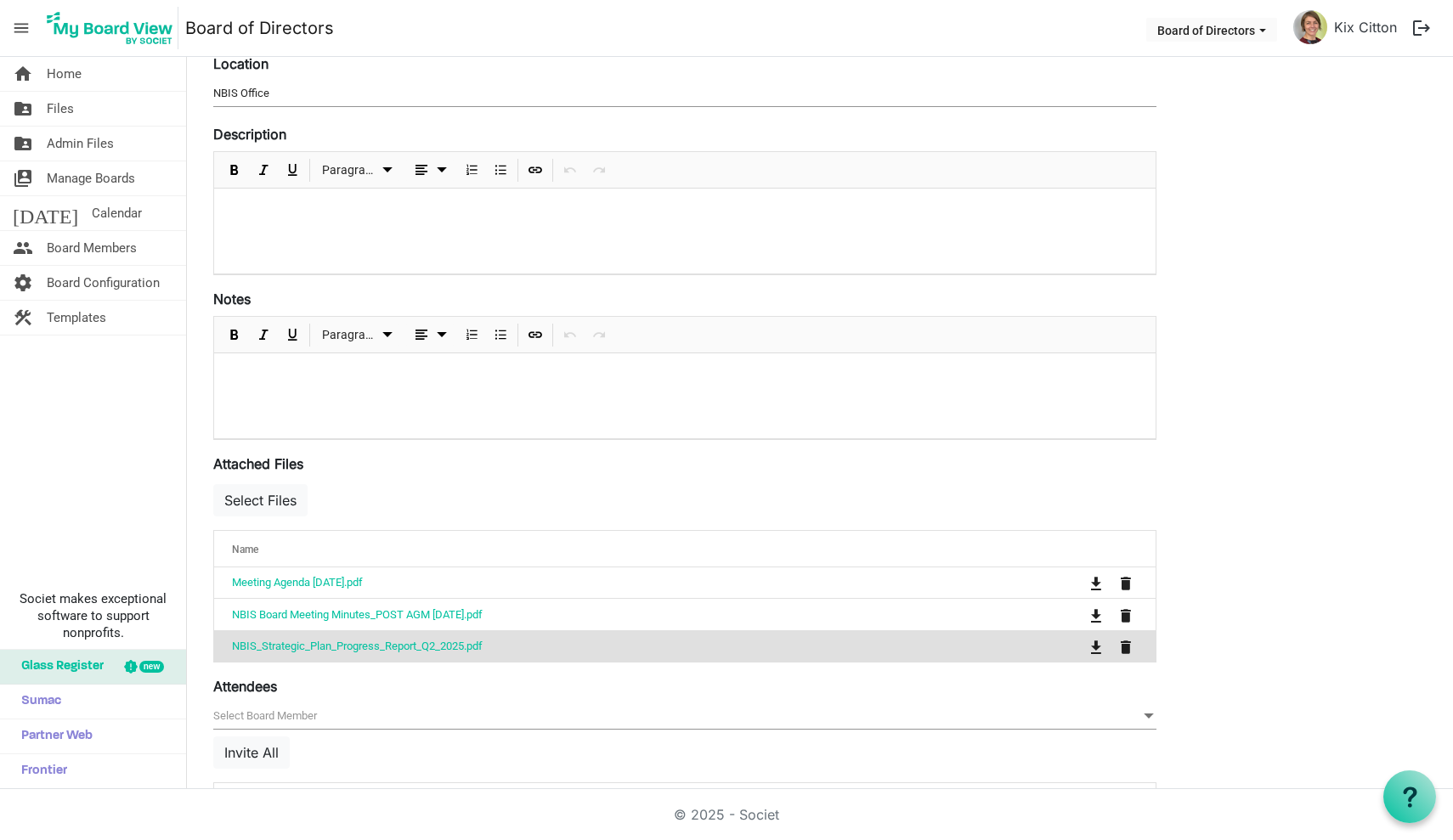
click at [818, 23] on nav "menu Board of Directors Board of Directors Kix Citton logout" at bounding box center [726, 28] width 1453 height 57
click at [1127, 649] on span "is Command column column header" at bounding box center [1125, 647] width 10 height 14
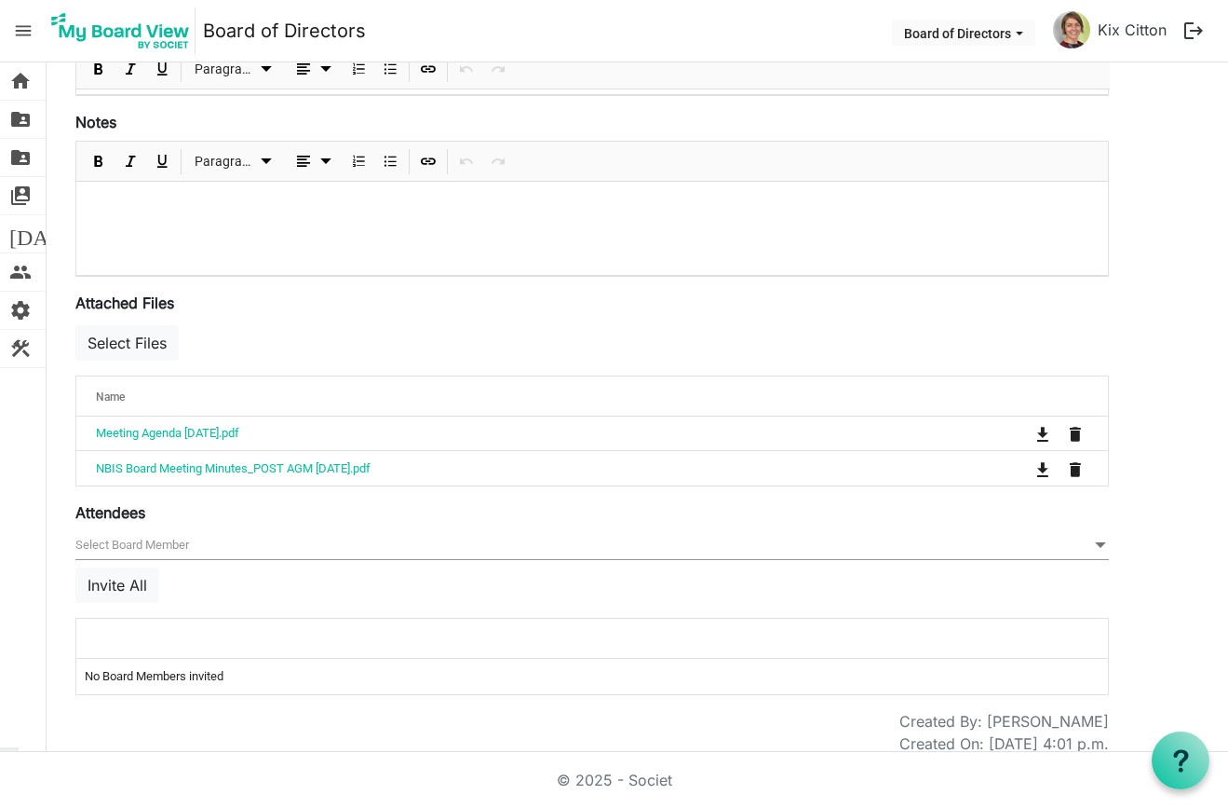
scroll to position [468, 0]
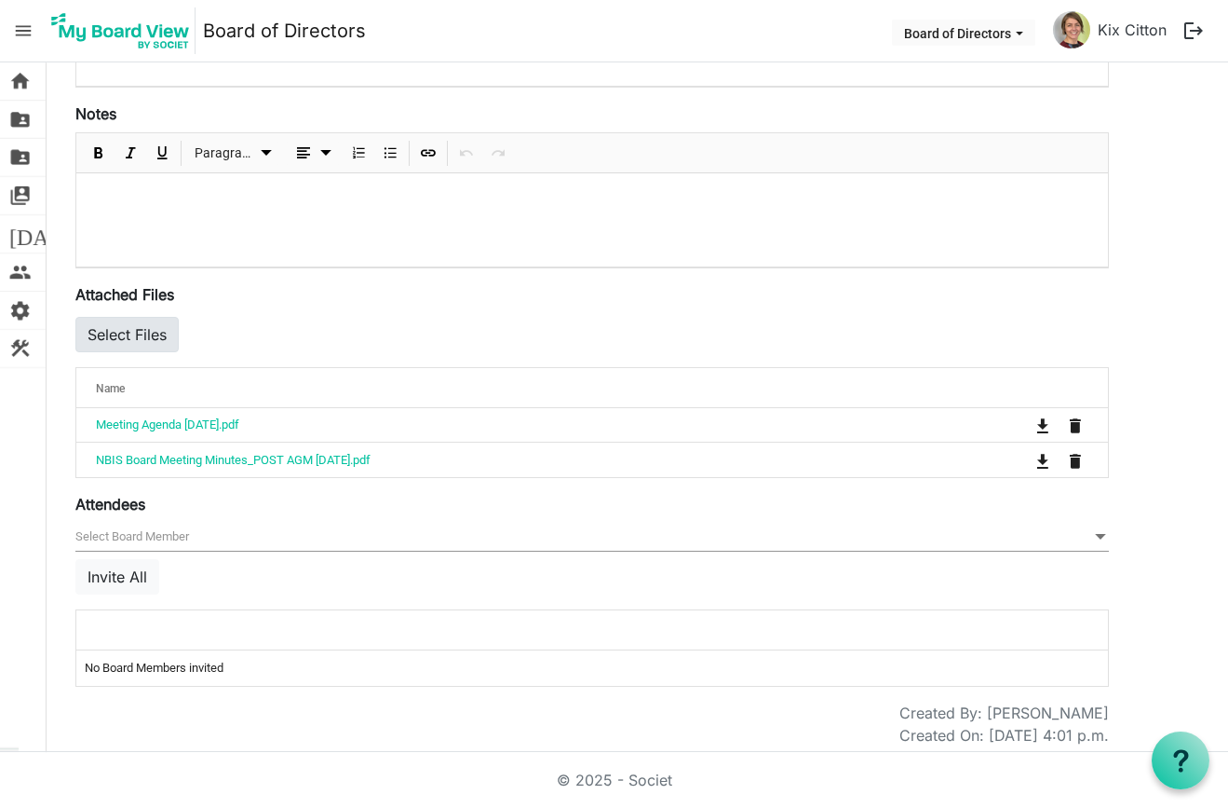
click at [139, 333] on button "Select Files" at bounding box center [126, 334] width 103 height 35
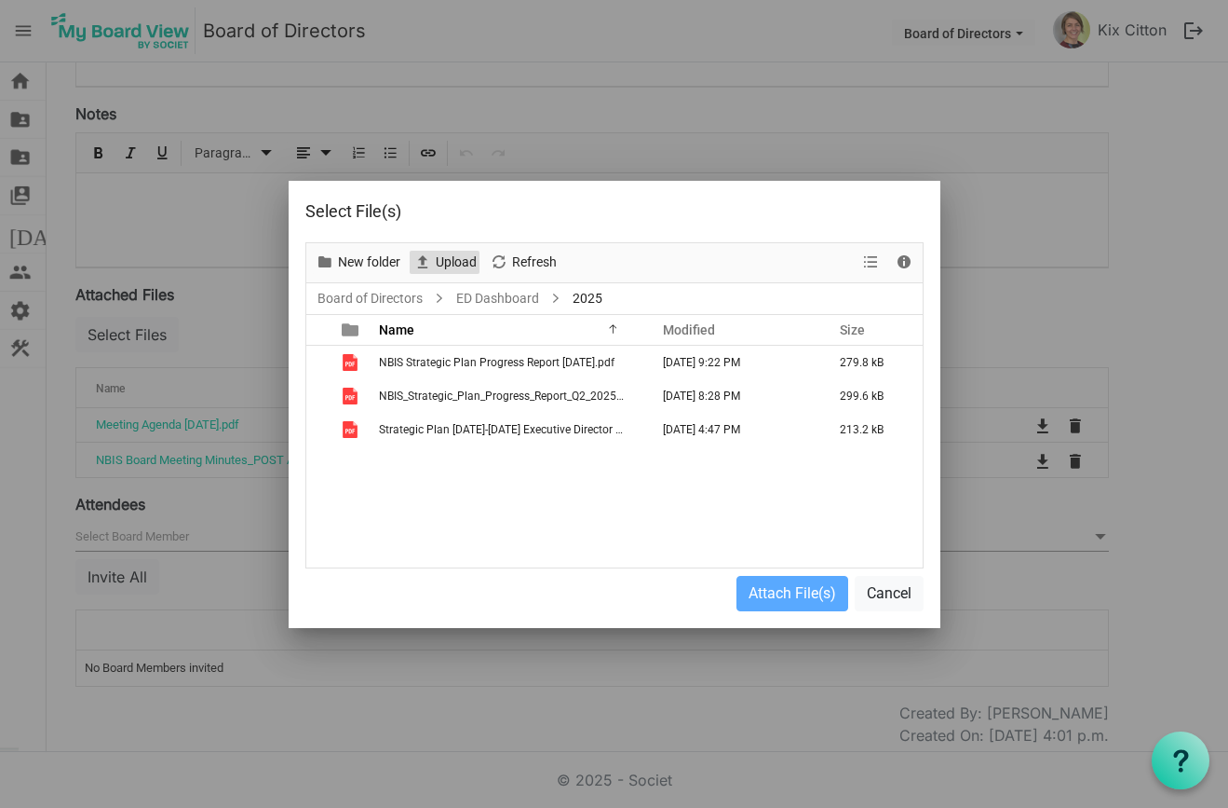
click at [449, 257] on span "Upload" at bounding box center [456, 262] width 45 height 23
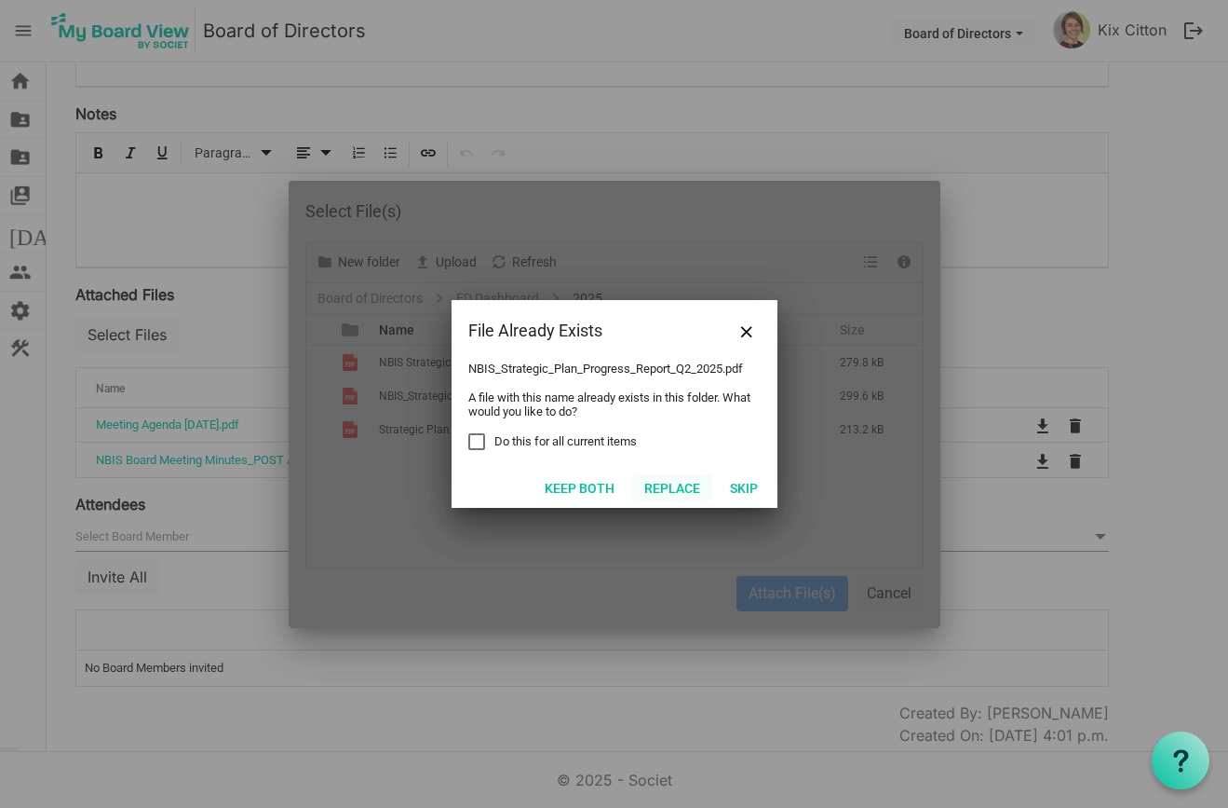
click at [670, 486] on button "Replace" at bounding box center [672, 487] width 80 height 26
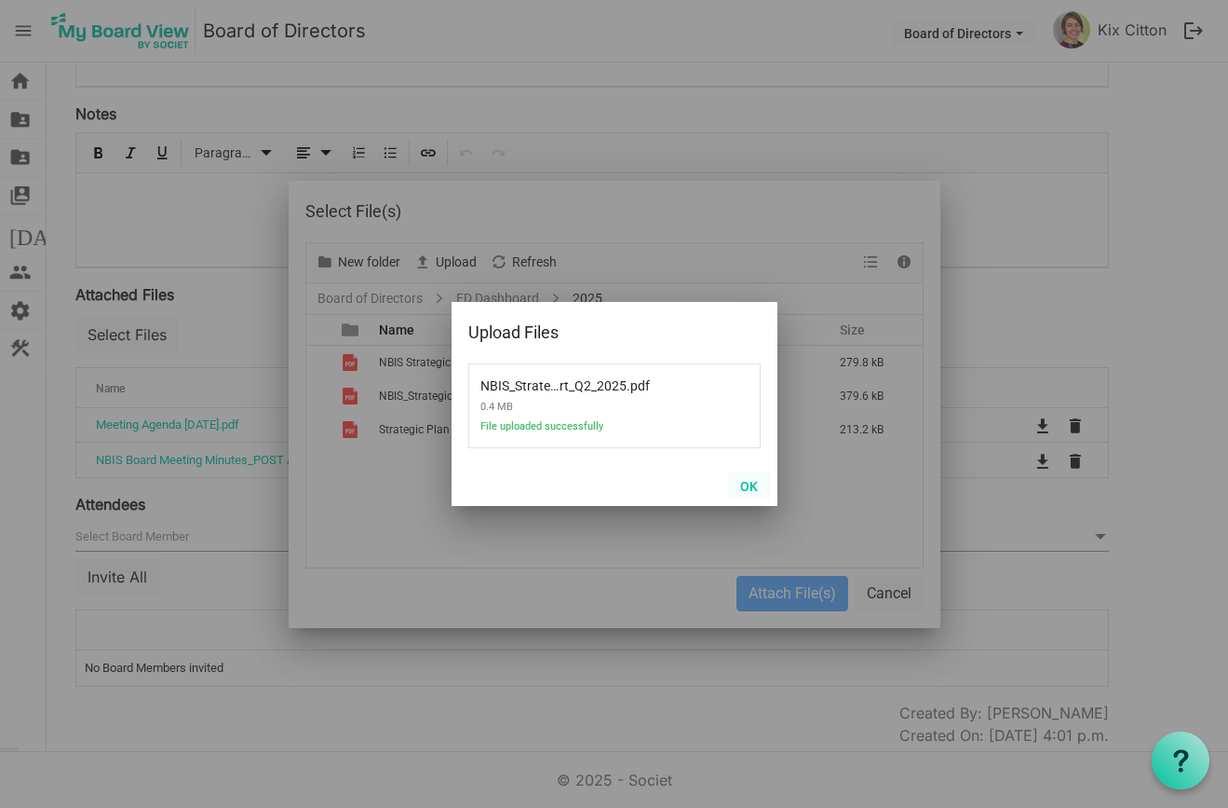
click at [748, 485] on button "OK" at bounding box center [749, 485] width 42 height 26
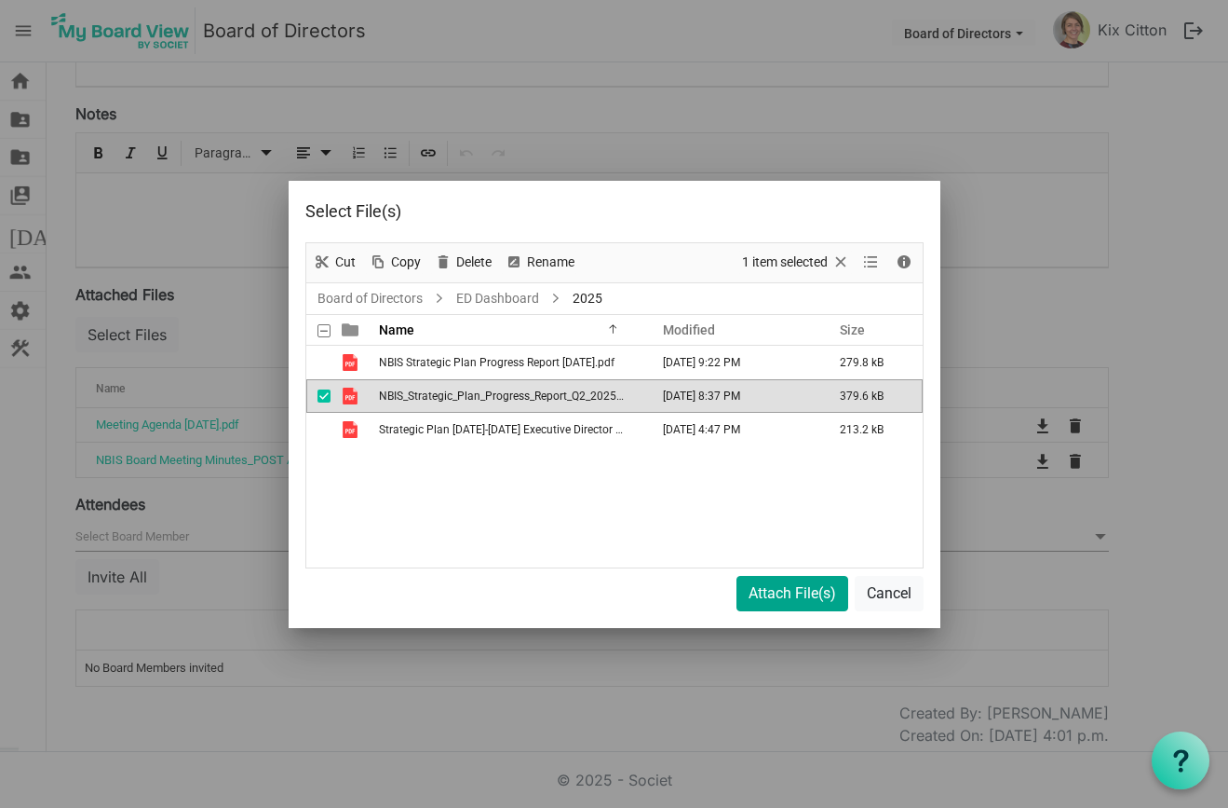
click at [777, 595] on button "Attach File(s)" at bounding box center [793, 593] width 112 height 35
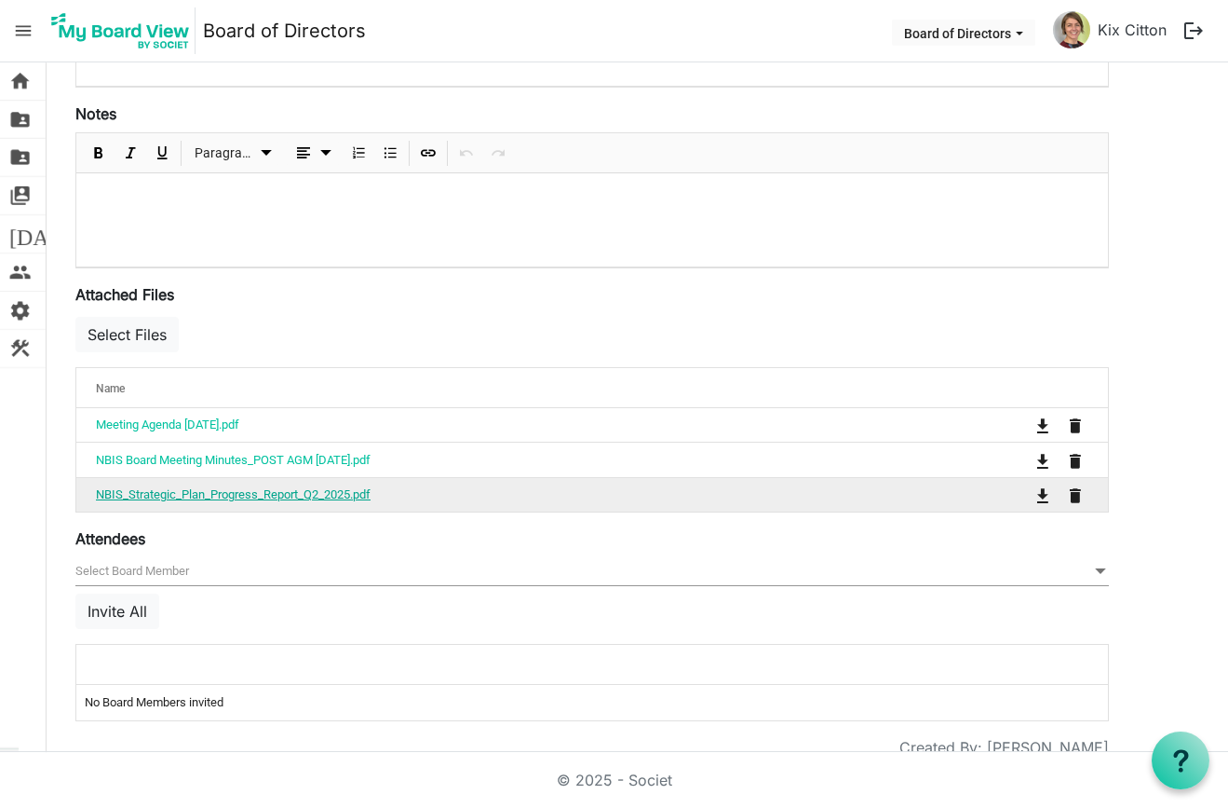
click at [313, 493] on link "NBIS_Strategic_Plan_Progress_Report_Q2_2025.pdf" at bounding box center [233, 494] width 275 height 14
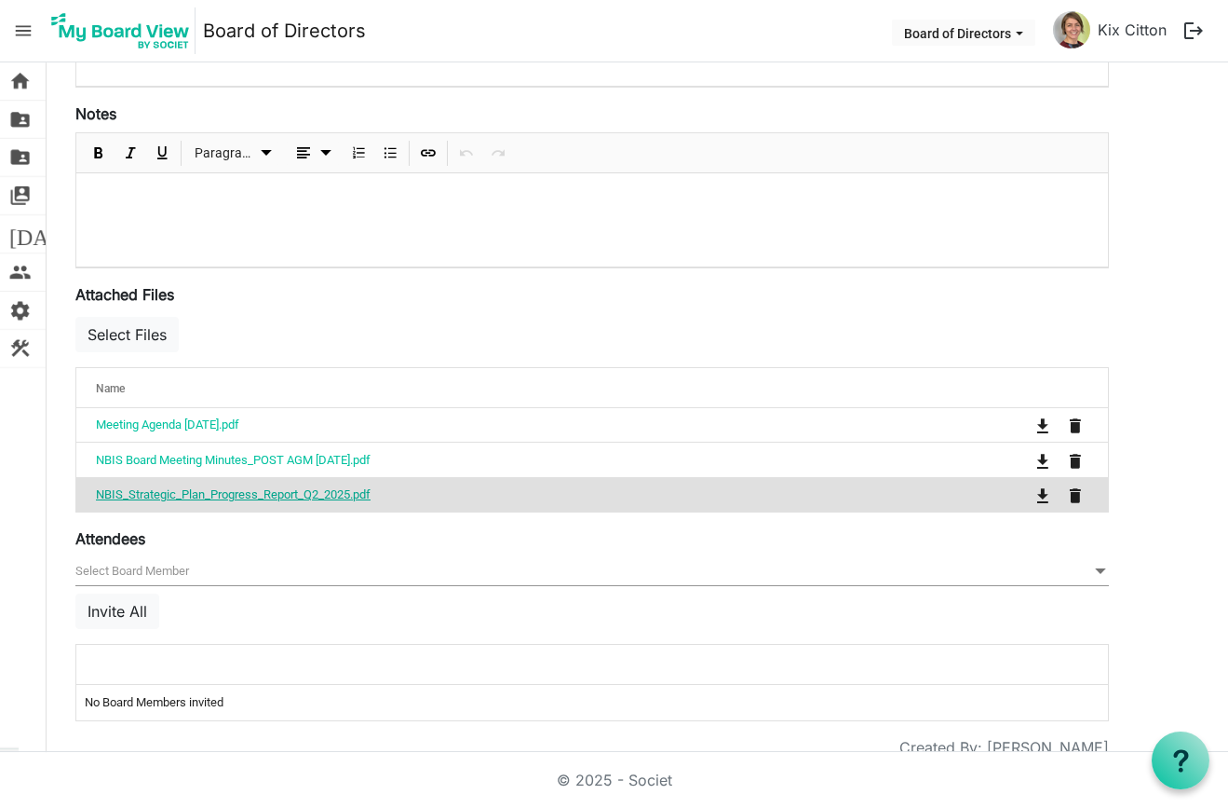
click at [313, 493] on link "NBIS_Strategic_Plan_Progress_Report_Q2_2025.pdf" at bounding box center [233, 494] width 275 height 14
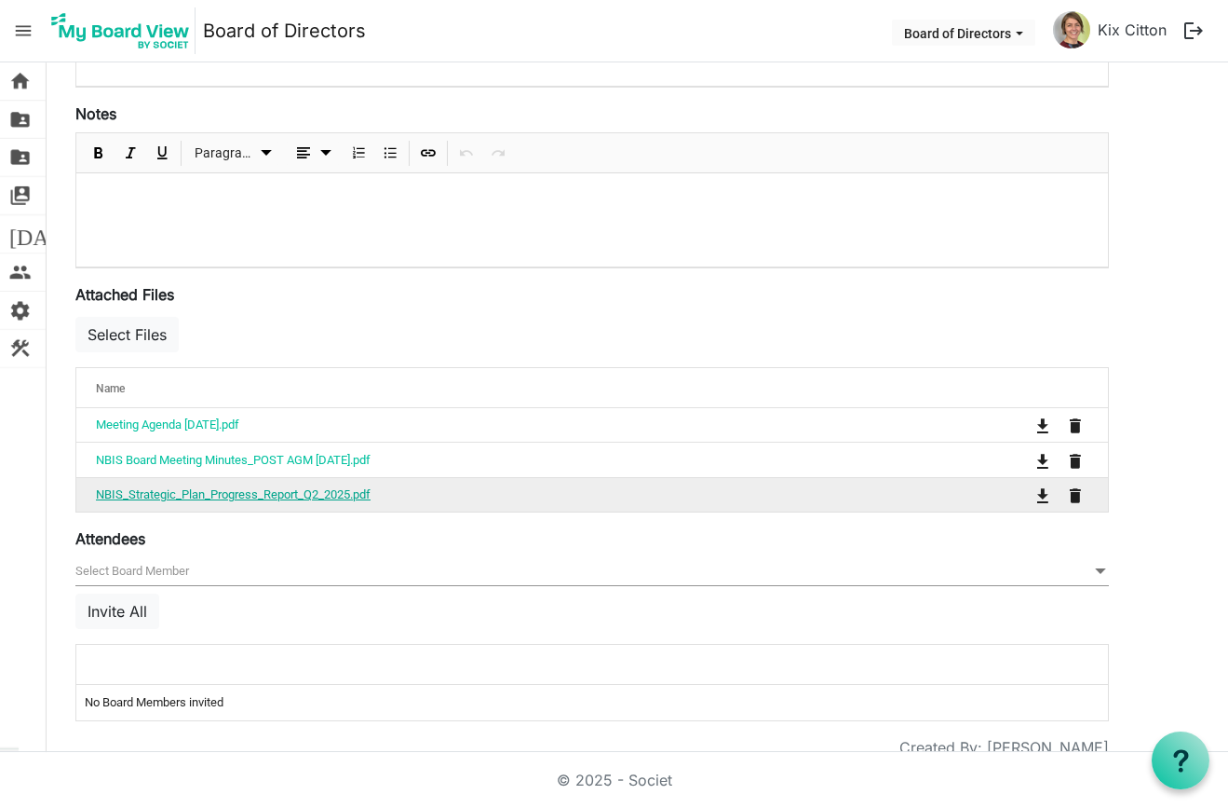
click at [313, 493] on link "NBIS_Strategic_Plan_Progress_Report_Q2_2025.pdf" at bounding box center [233, 494] width 275 height 14
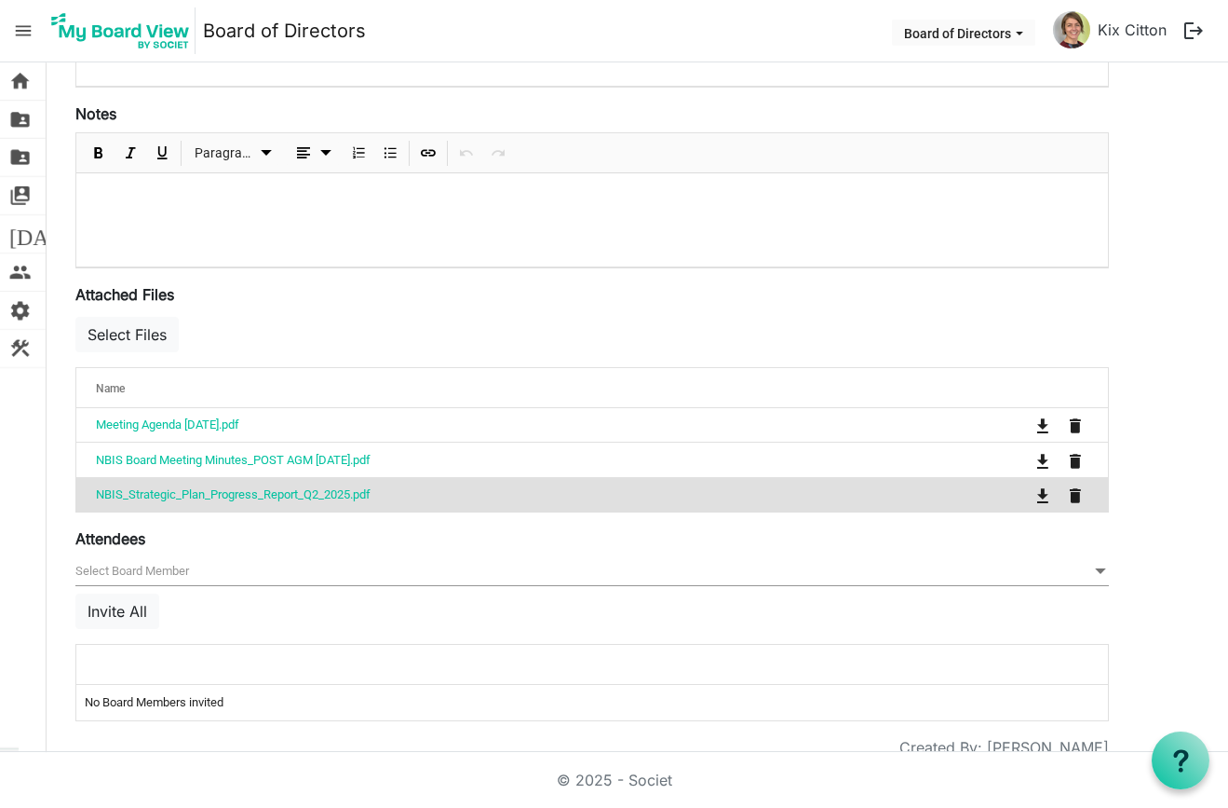
click at [645, 305] on div "Attached Files [{"Id":63472,"Name":"Meeting Agenda September 2025.pdf"},{"Id":6…" at bounding box center [592, 397] width 1034 height 229
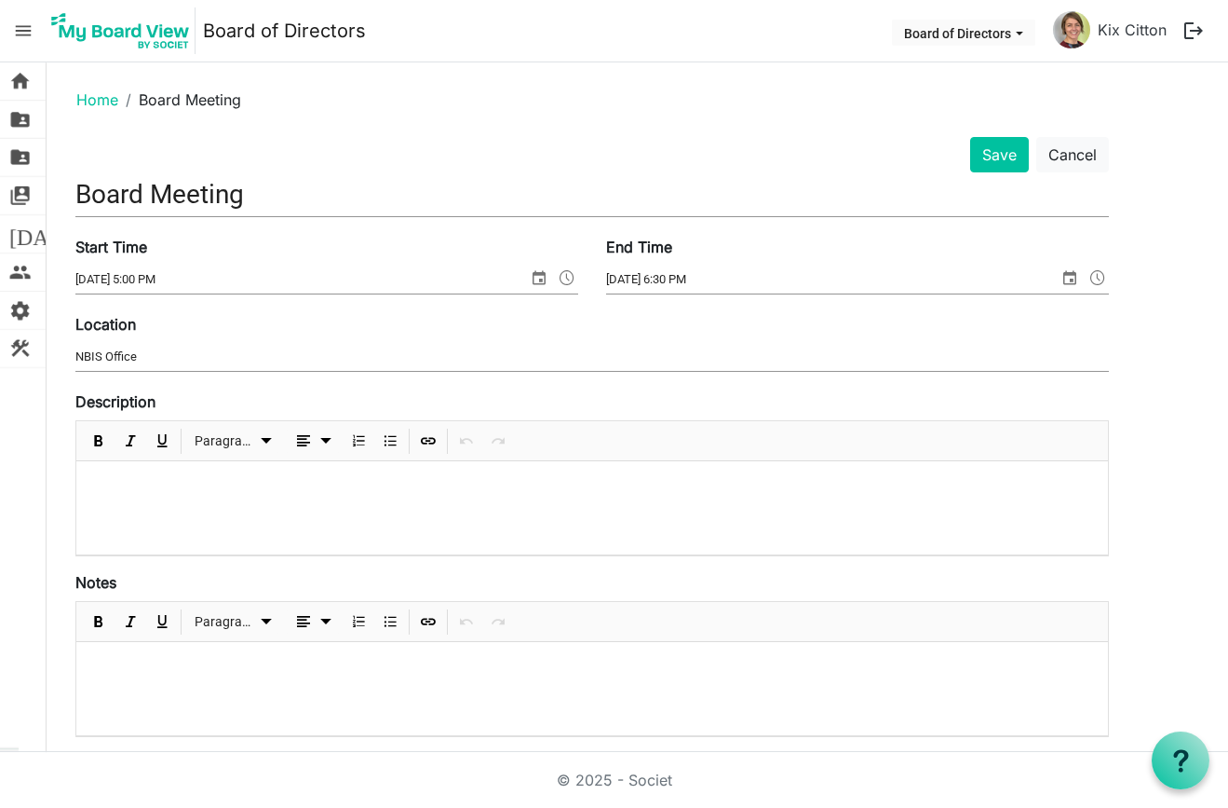
scroll to position [0, 0]
click at [125, 655] on div at bounding box center [592, 688] width 1032 height 93
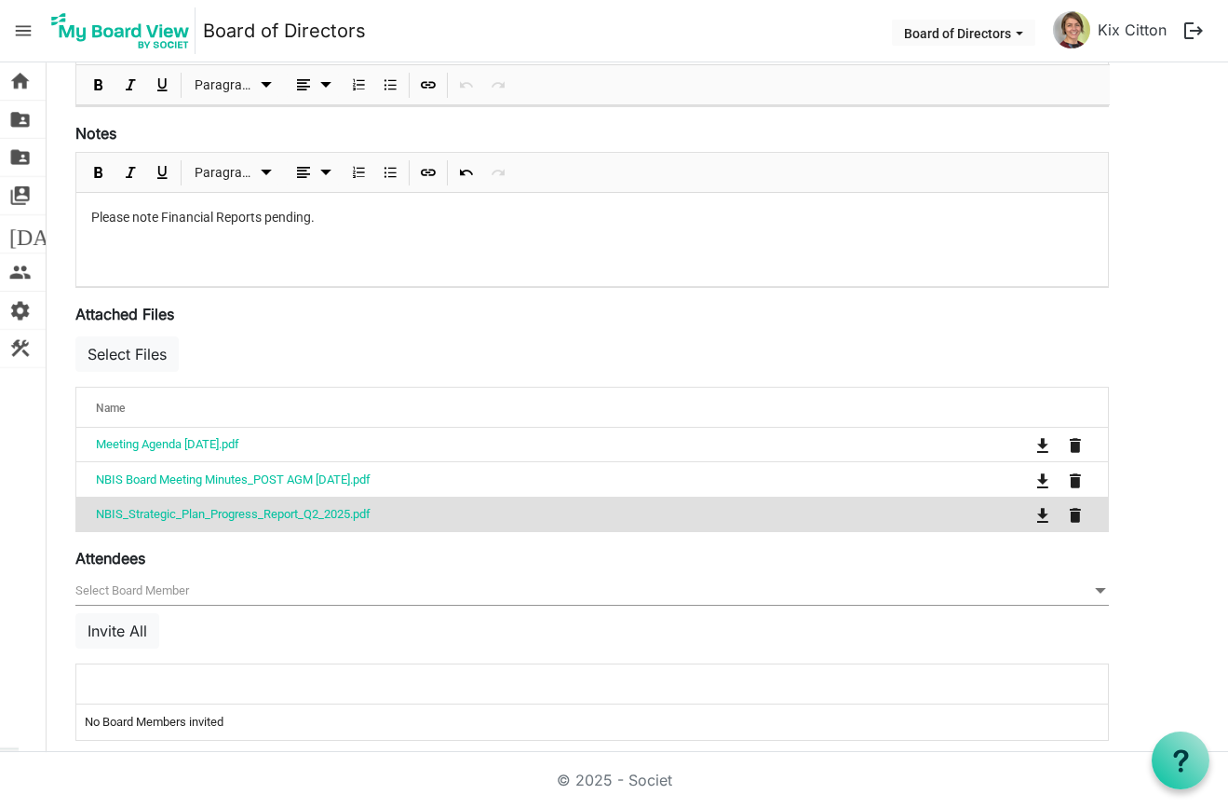
scroll to position [444, 0]
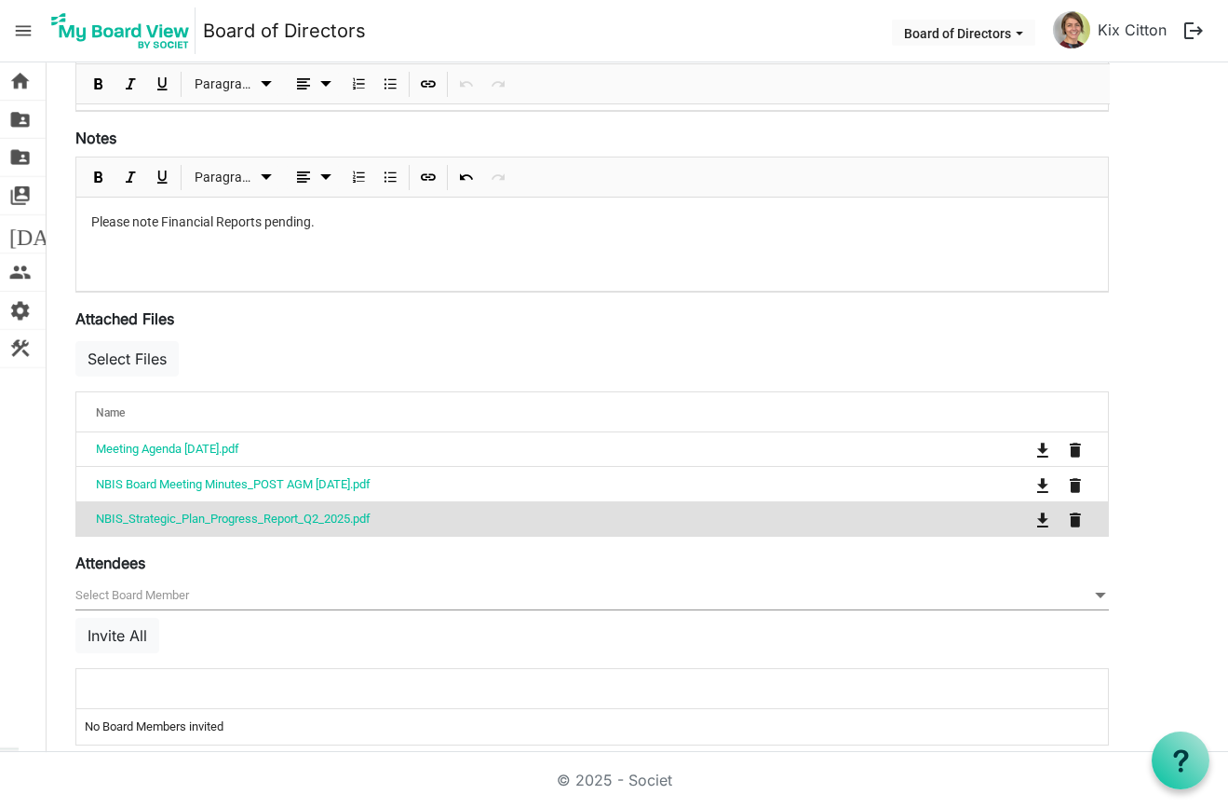
click at [663, 271] on div "Please note Financial Reports pending." at bounding box center [592, 243] width 1032 height 93
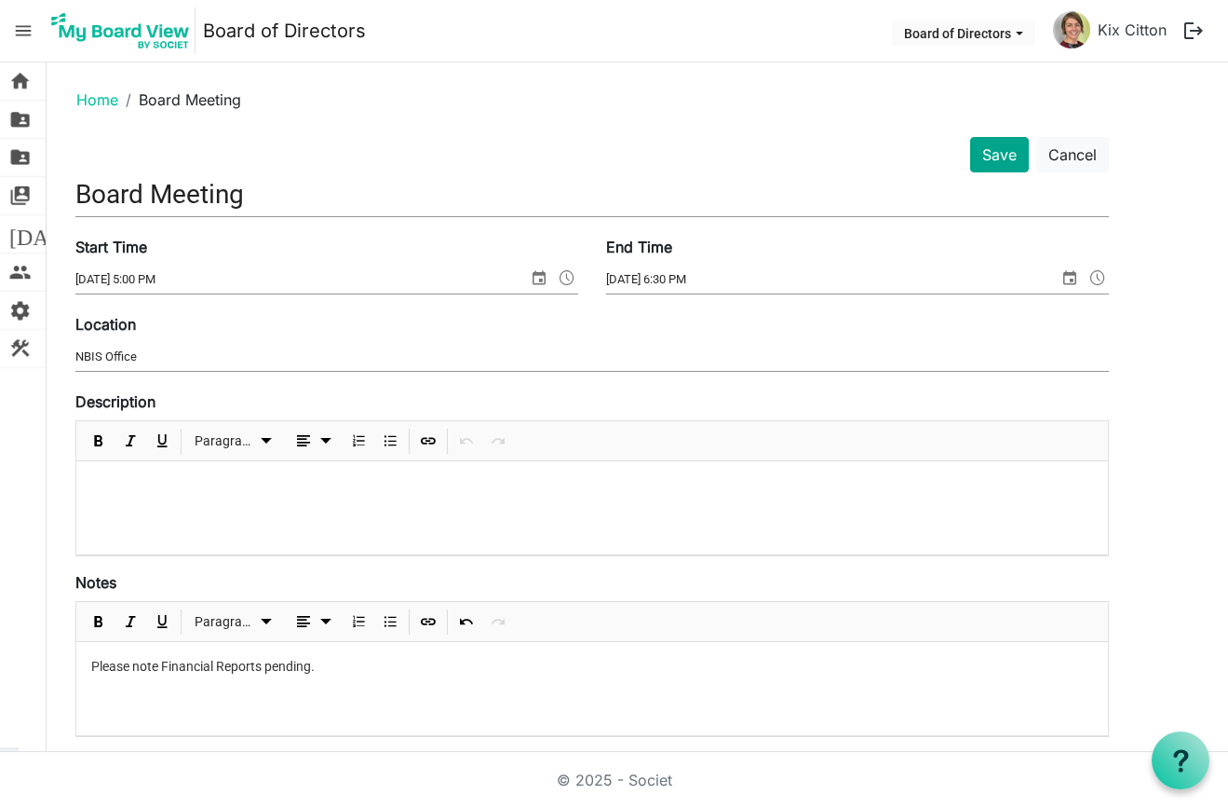
scroll to position [0, 0]
click at [998, 145] on button "Save" at bounding box center [999, 154] width 59 height 35
click at [991, 156] on button "Save" at bounding box center [999, 154] width 59 height 35
click at [1003, 157] on button "Save" at bounding box center [999, 154] width 59 height 35
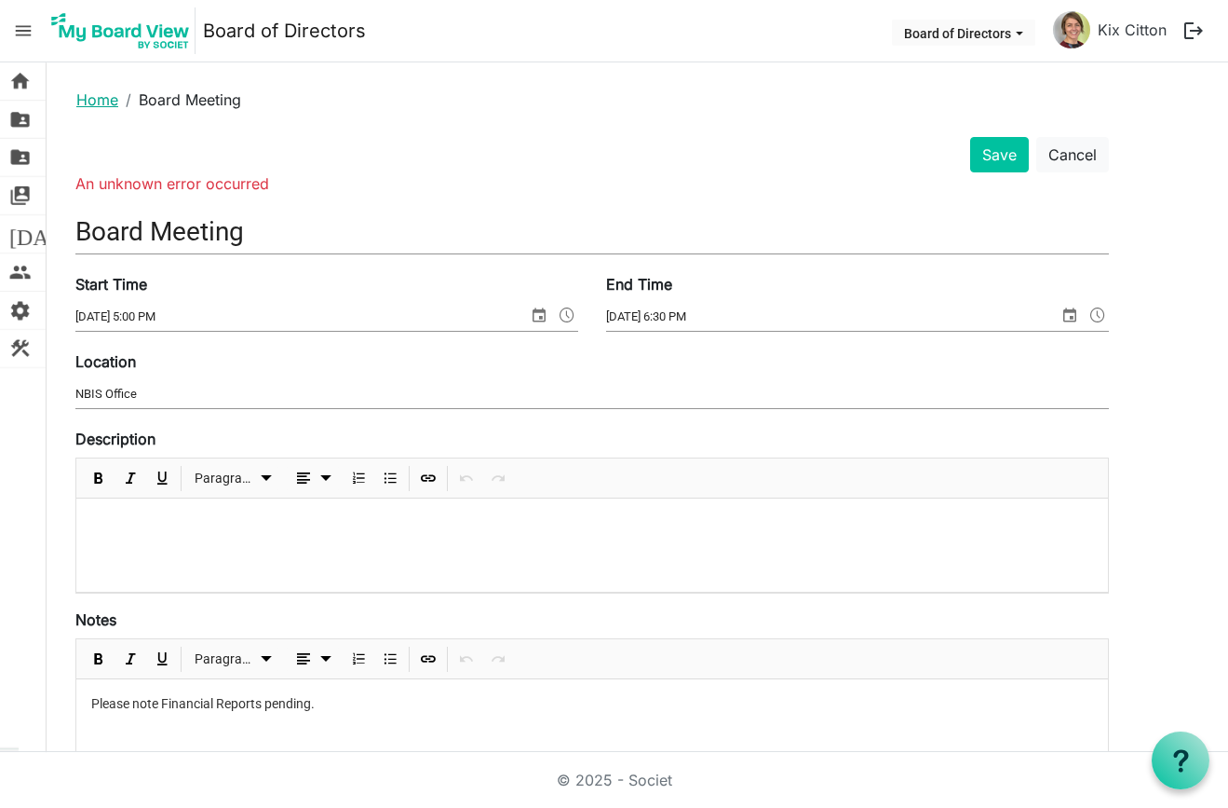
click at [92, 97] on link "Home" at bounding box center [97, 99] width 42 height 19
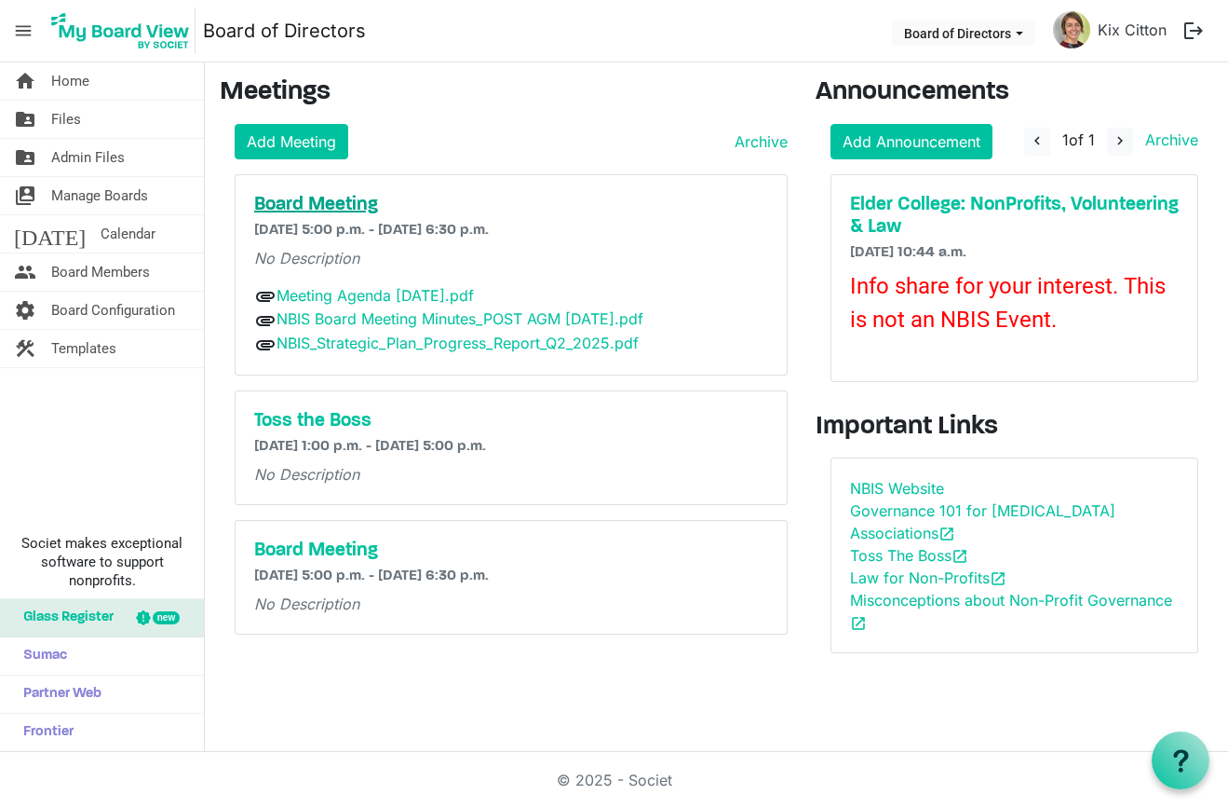
click at [317, 204] on h5 "Board Meeting" at bounding box center [511, 205] width 514 height 22
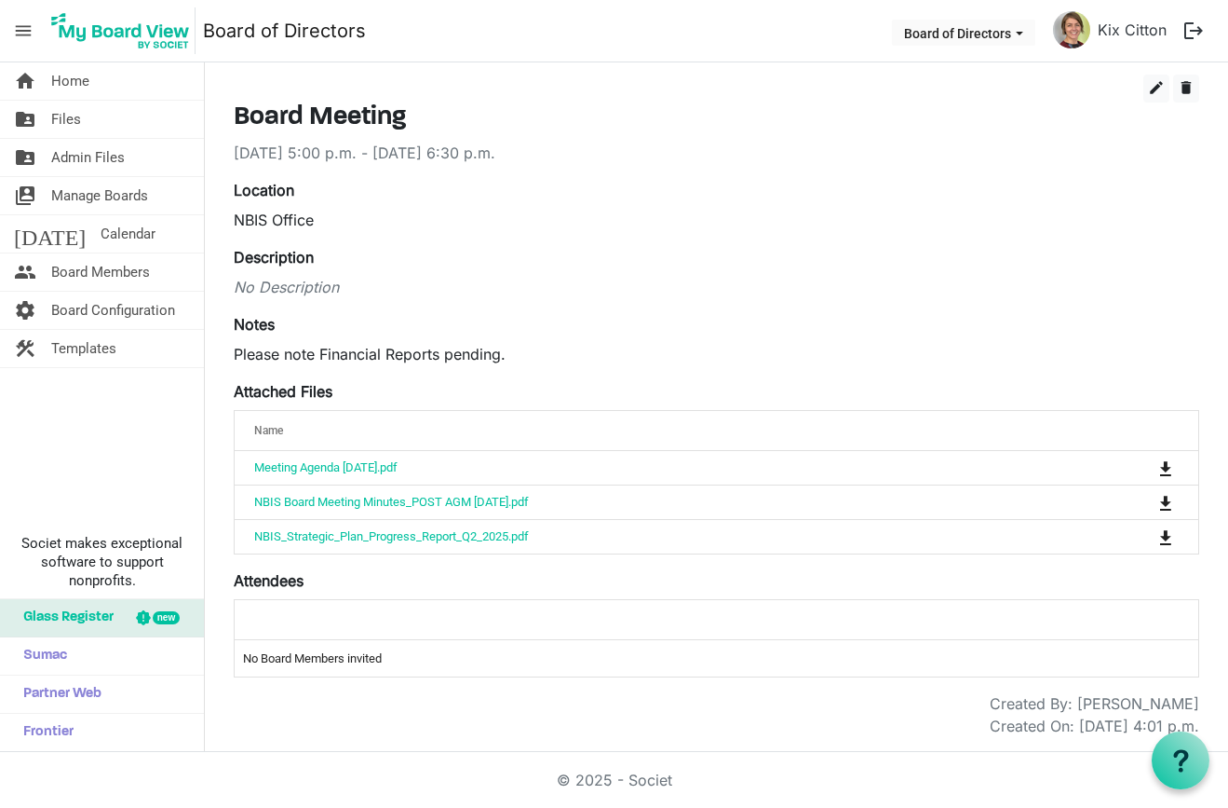
scroll to position [64, 0]
click at [1155, 84] on span "edit" at bounding box center [1156, 87] width 17 height 17
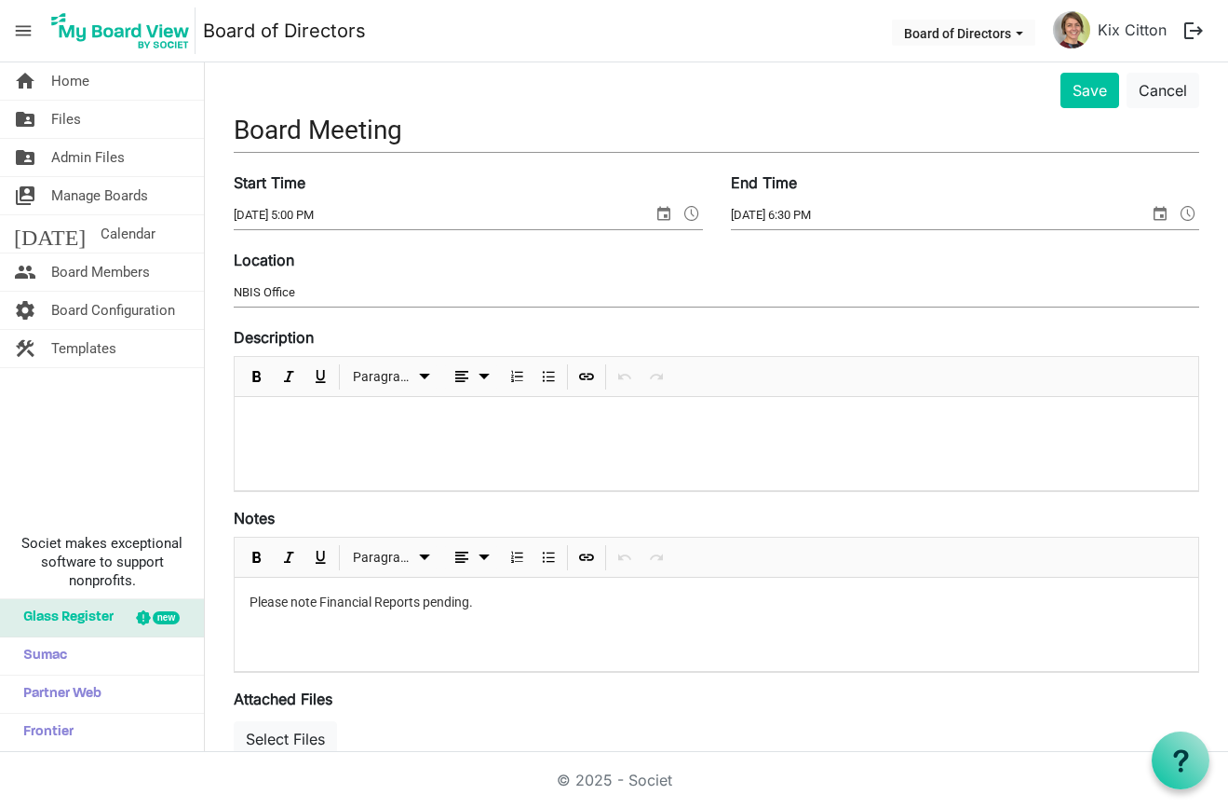
click at [506, 601] on p "Please note Financial Reports pending." at bounding box center [717, 602] width 934 height 20
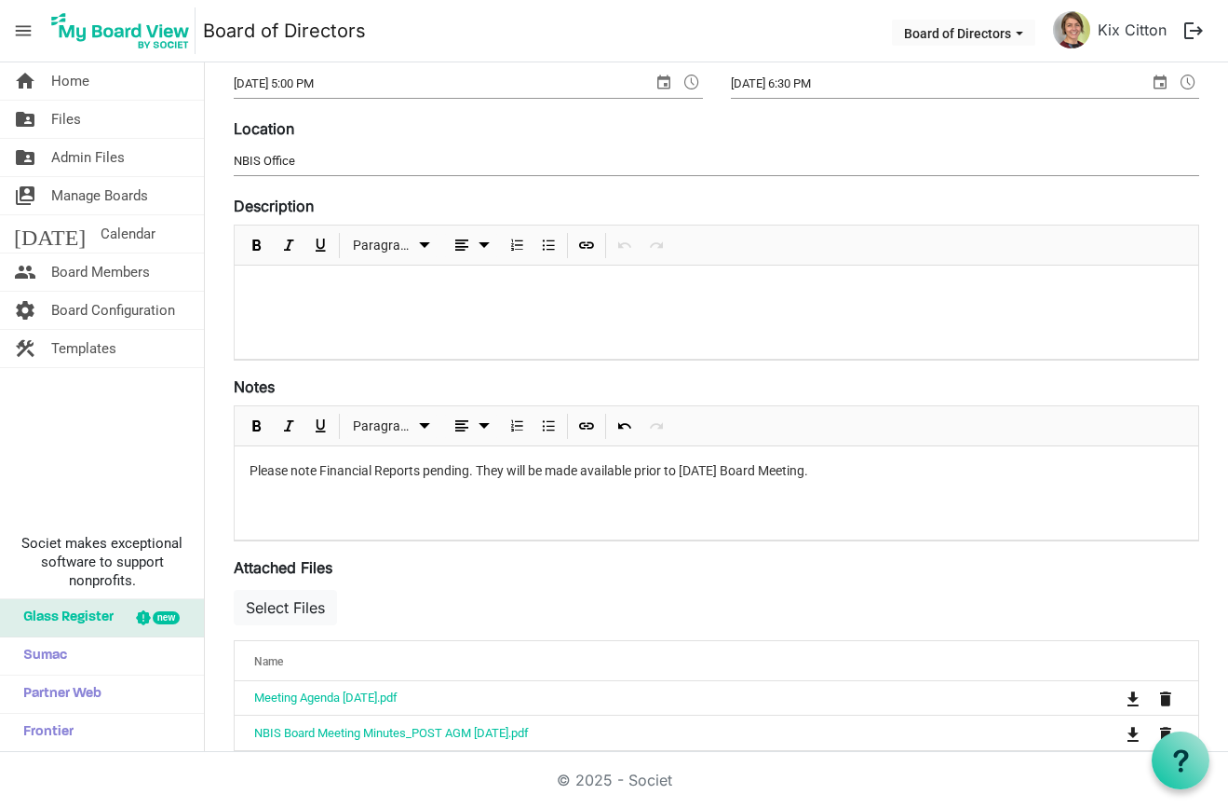
scroll to position [182, 0]
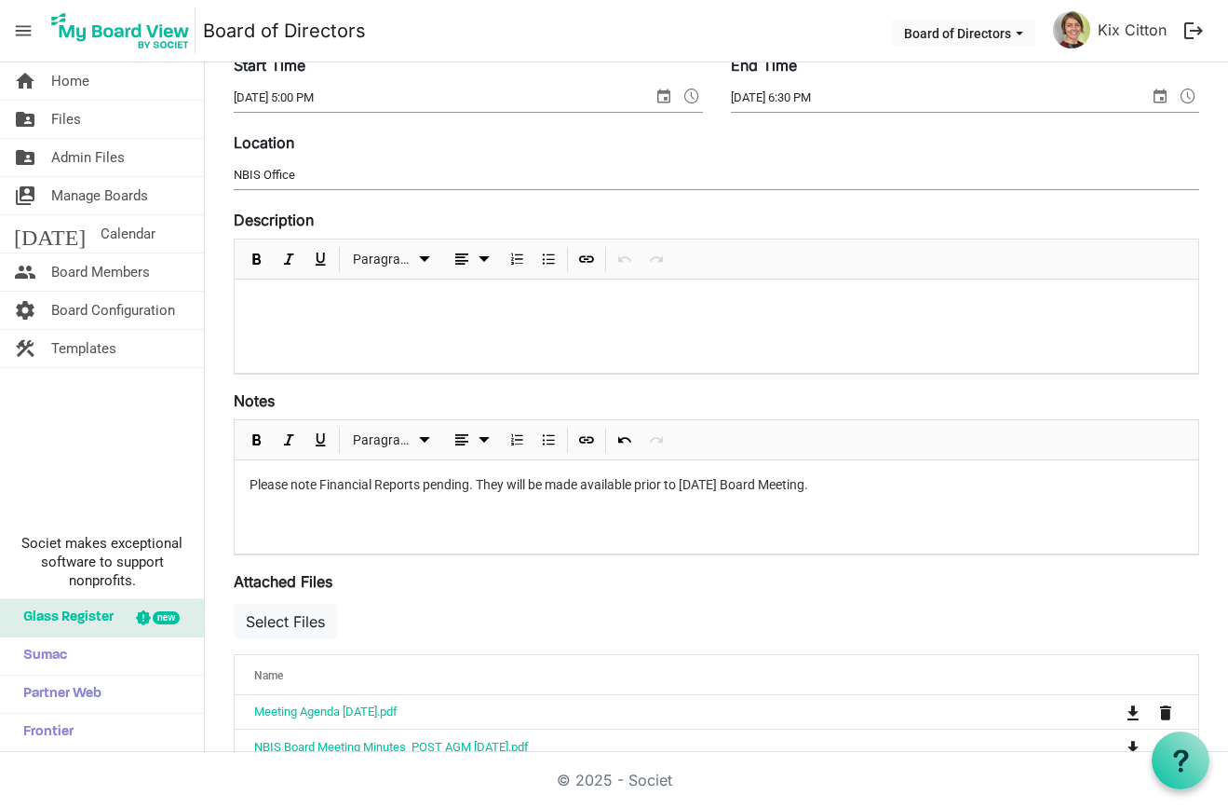
click at [428, 486] on p "Please note Financial Reports pending. They will be made available prior to [DA…" at bounding box center [717, 485] width 934 height 20
click at [897, 483] on p "Please note Financial statements are pending. They will be made available prior…" at bounding box center [717, 485] width 934 height 20
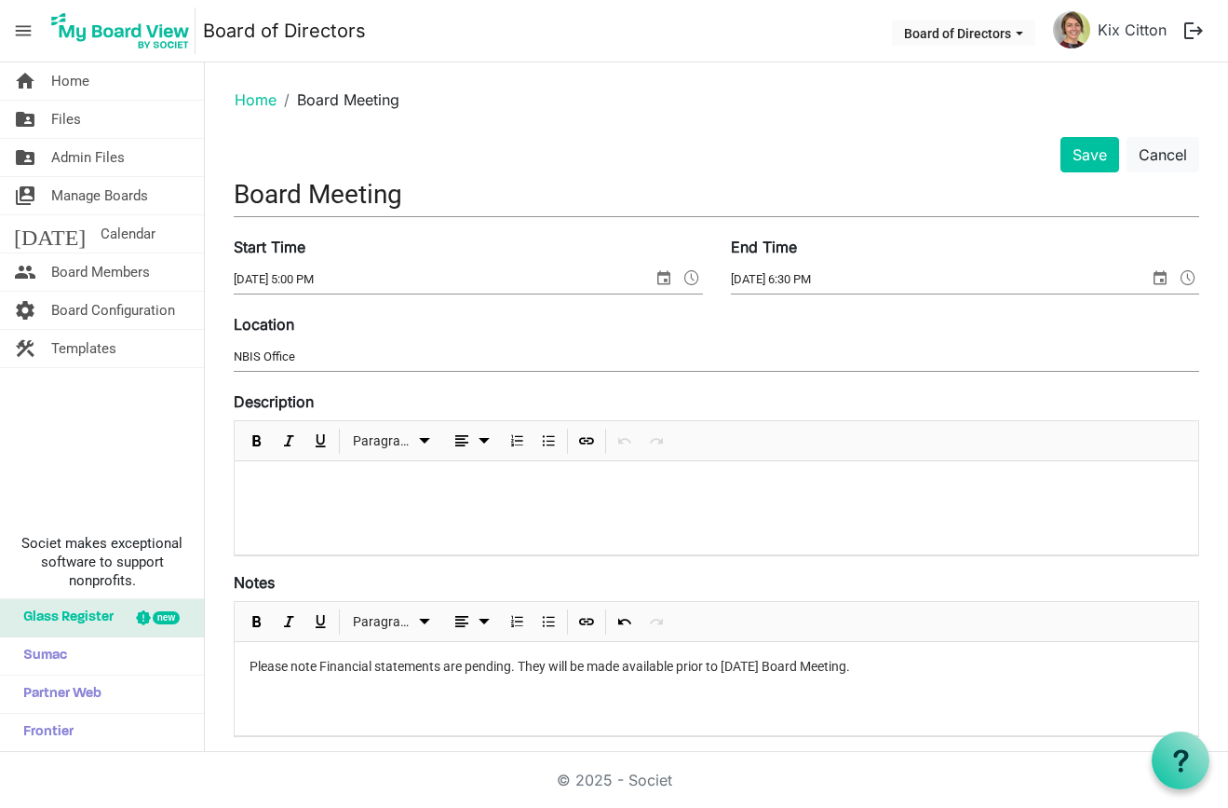
scroll to position [0, 0]
click at [1095, 149] on button "Save" at bounding box center [1090, 154] width 59 height 35
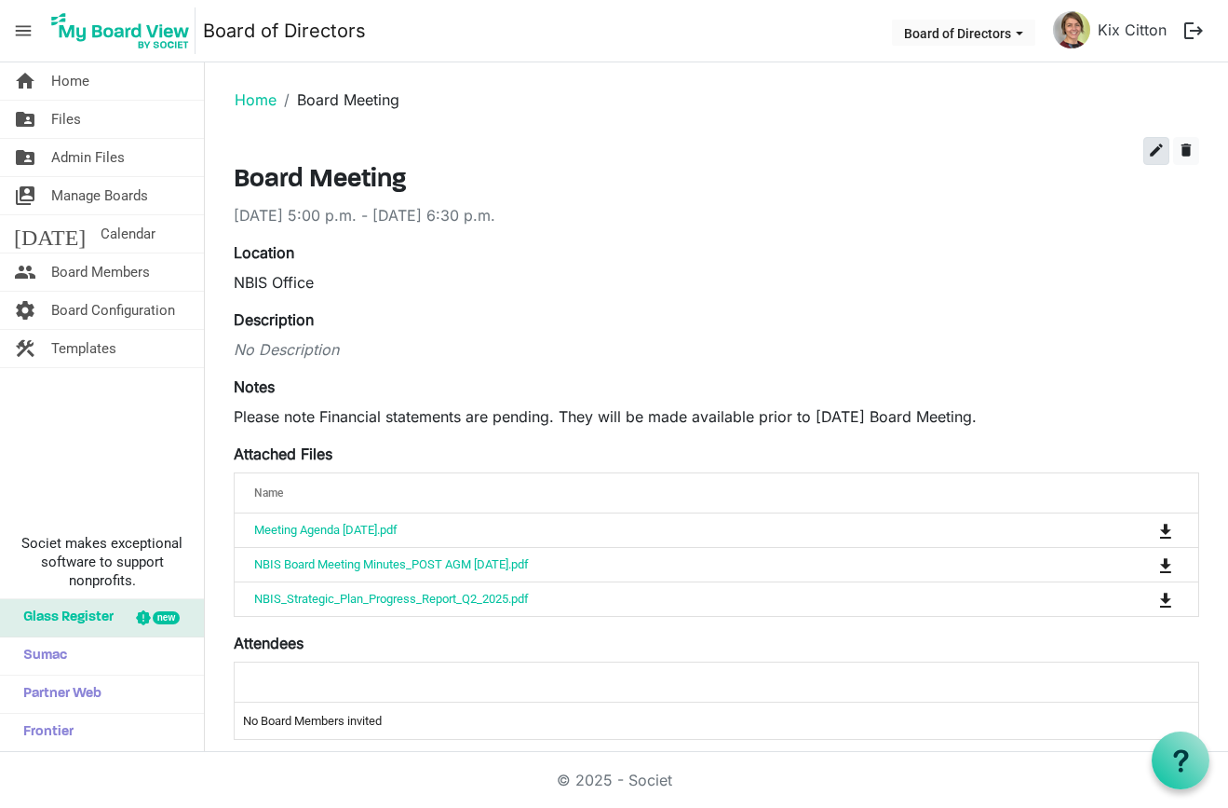
click at [1155, 151] on span "edit" at bounding box center [1156, 150] width 17 height 17
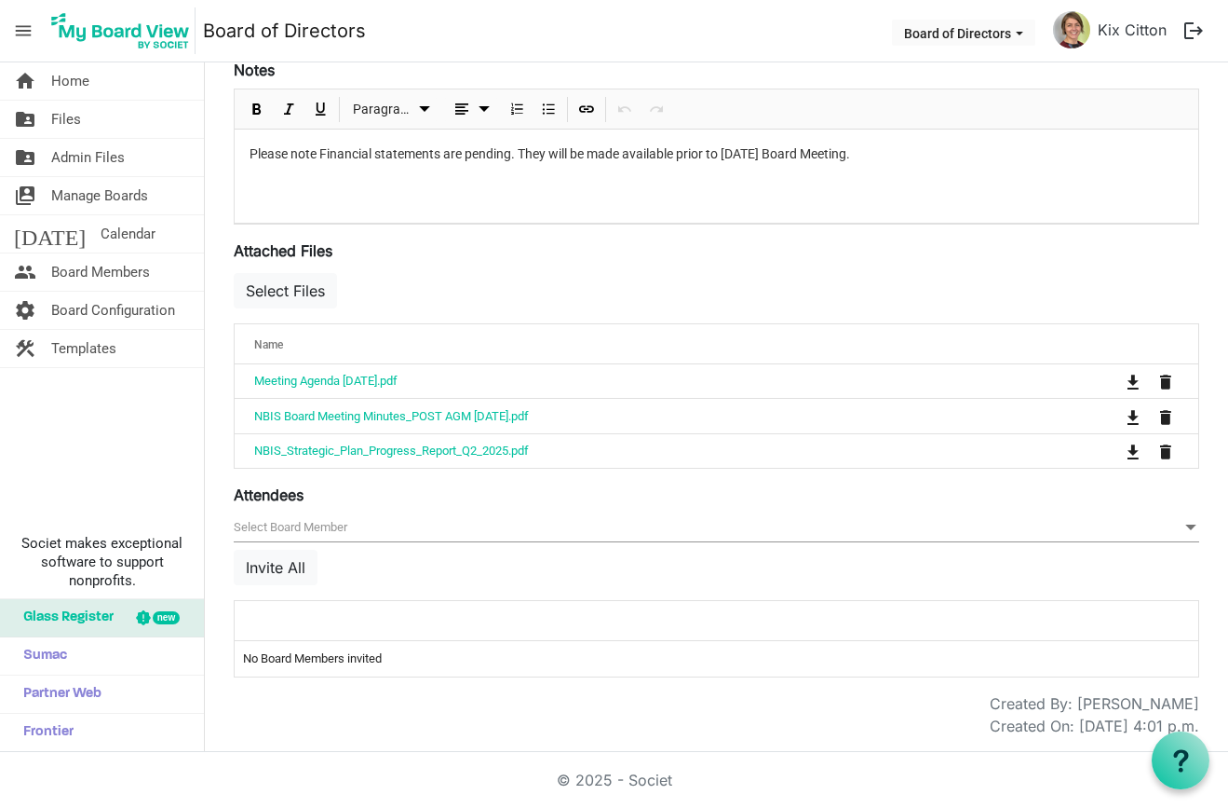
scroll to position [515, 0]
click at [279, 563] on button "Invite All" at bounding box center [276, 567] width 84 height 35
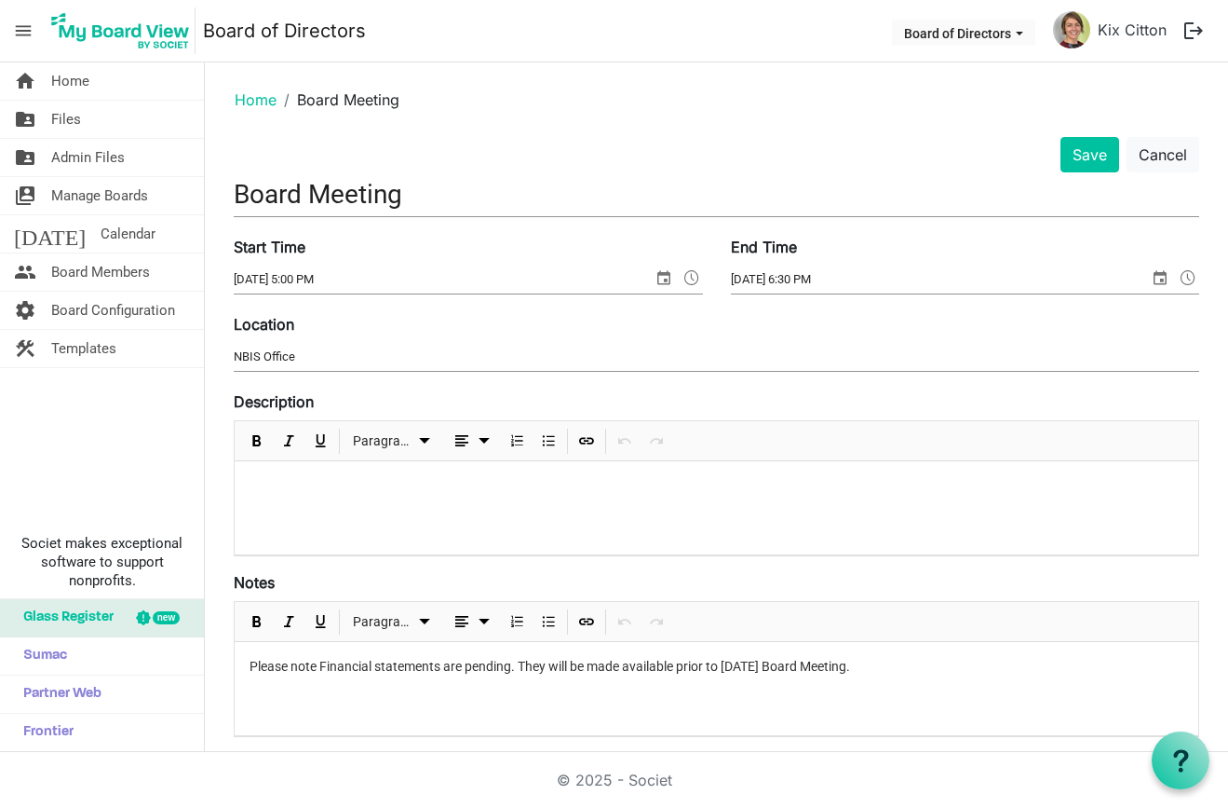
scroll to position [0, 0]
click at [236, 194] on input "Board Meeting" at bounding box center [717, 194] width 966 height 44
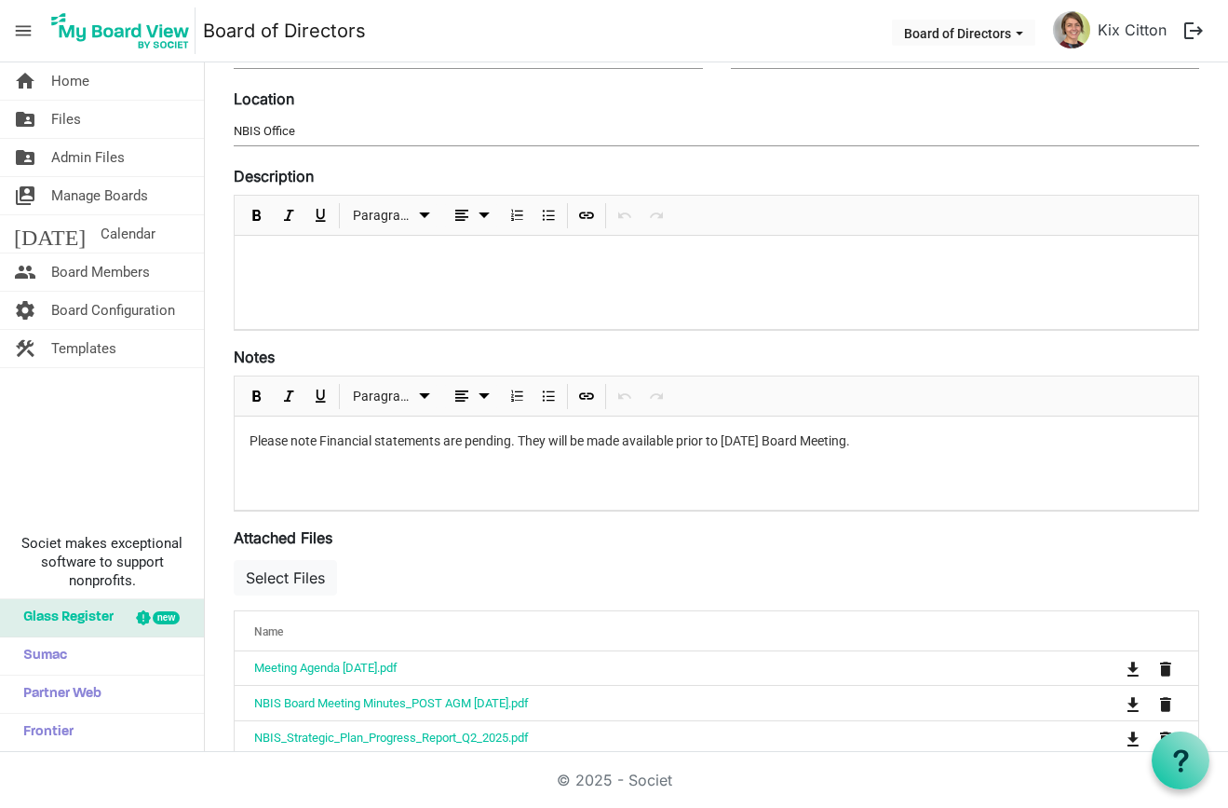
scroll to position [224, 0]
type input "NBIS Board Meeting"
click at [314, 292] on div at bounding box center [717, 284] width 964 height 93
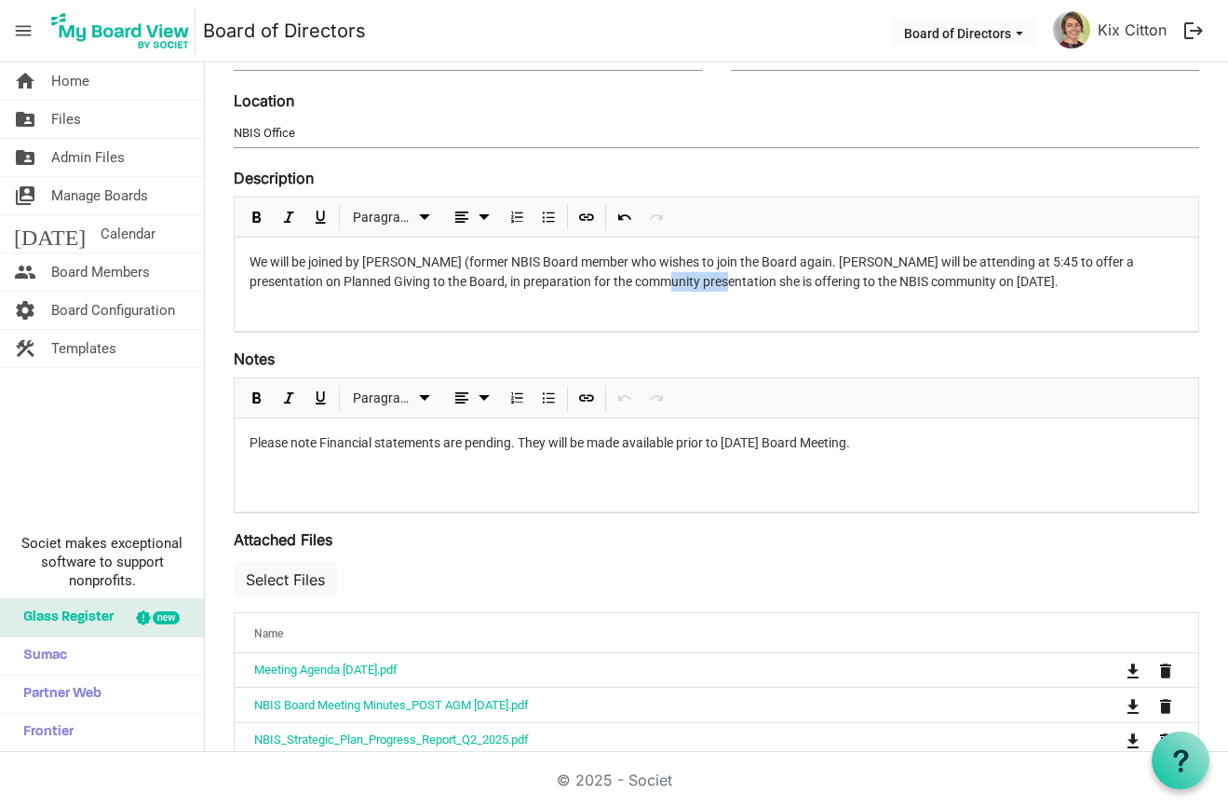
drag, startPoint x: 704, startPoint y: 278, endPoint x: 636, endPoint y: 282, distance: 68.1
click at [636, 282] on p "We will be joined by [PERSON_NAME] (former NBIS Board member who wishes to join…" at bounding box center [717, 271] width 934 height 39
click at [251, 281] on p "We will be joined by [PERSON_NAME] (former NBIS Board member who wishes to join…" at bounding box center [717, 271] width 934 height 39
click at [509, 286] on p "We will be joined by [PERSON_NAME] (former NBIS Board member who wishes to join…" at bounding box center [717, 271] width 934 height 39
click at [469, 261] on p "We will be joined by [PERSON_NAME] (former NBIS Board member who wishes to join…" at bounding box center [717, 271] width 934 height 39
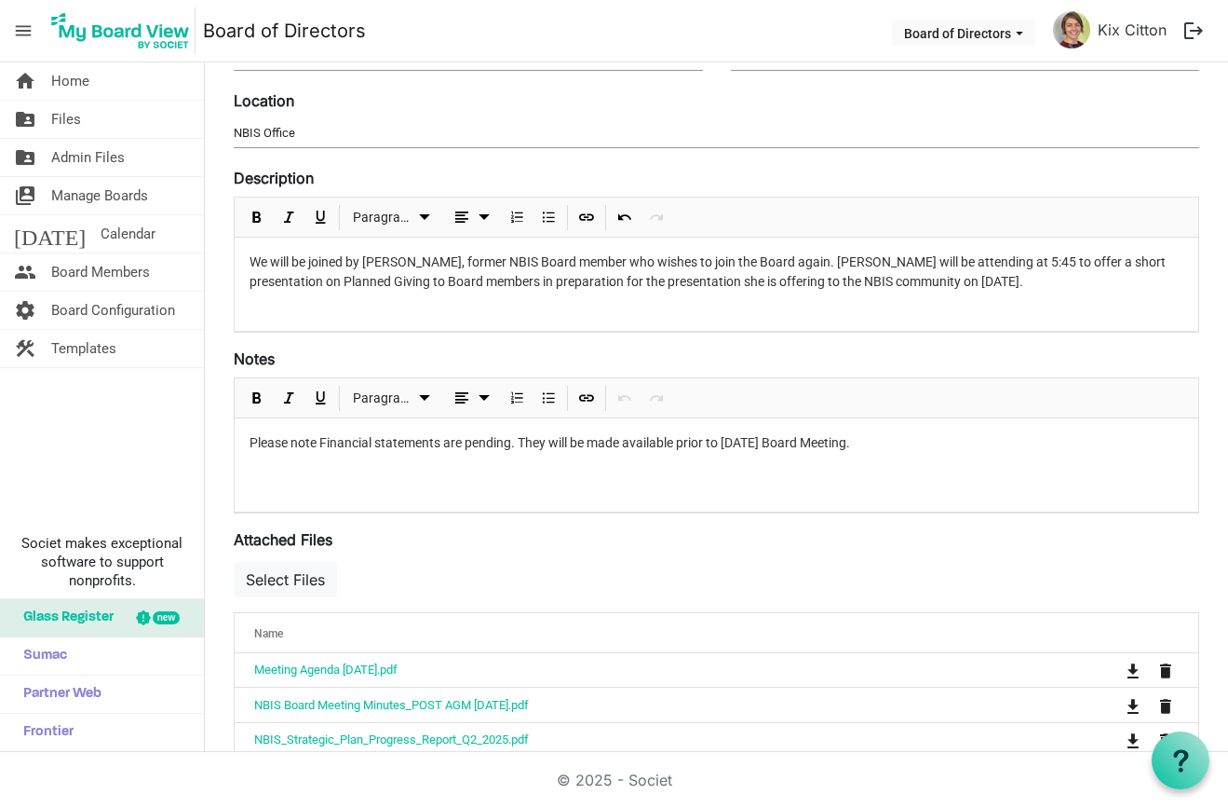
click at [835, 262] on p "We will be joined by [PERSON_NAME], former NBIS Board member who wishes to join…" at bounding box center [717, 271] width 934 height 39
click at [720, 263] on p "We will be joined by [PERSON_NAME], former NBIS Board member who wishes to join…" at bounding box center [717, 271] width 934 height 39
click at [717, 261] on p "We will be joined by [PERSON_NAME], former NBIS Board member who wishes to join…" at bounding box center [717, 271] width 934 height 39
click at [1096, 292] on div "We will be joined by [PERSON_NAME], former NBIS Board member who wishes to rejo…" at bounding box center [717, 284] width 964 height 93
click at [1058, 262] on p "We will be joined by [PERSON_NAME], former NBIS Board member who wishes to rejo…" at bounding box center [717, 271] width 934 height 39
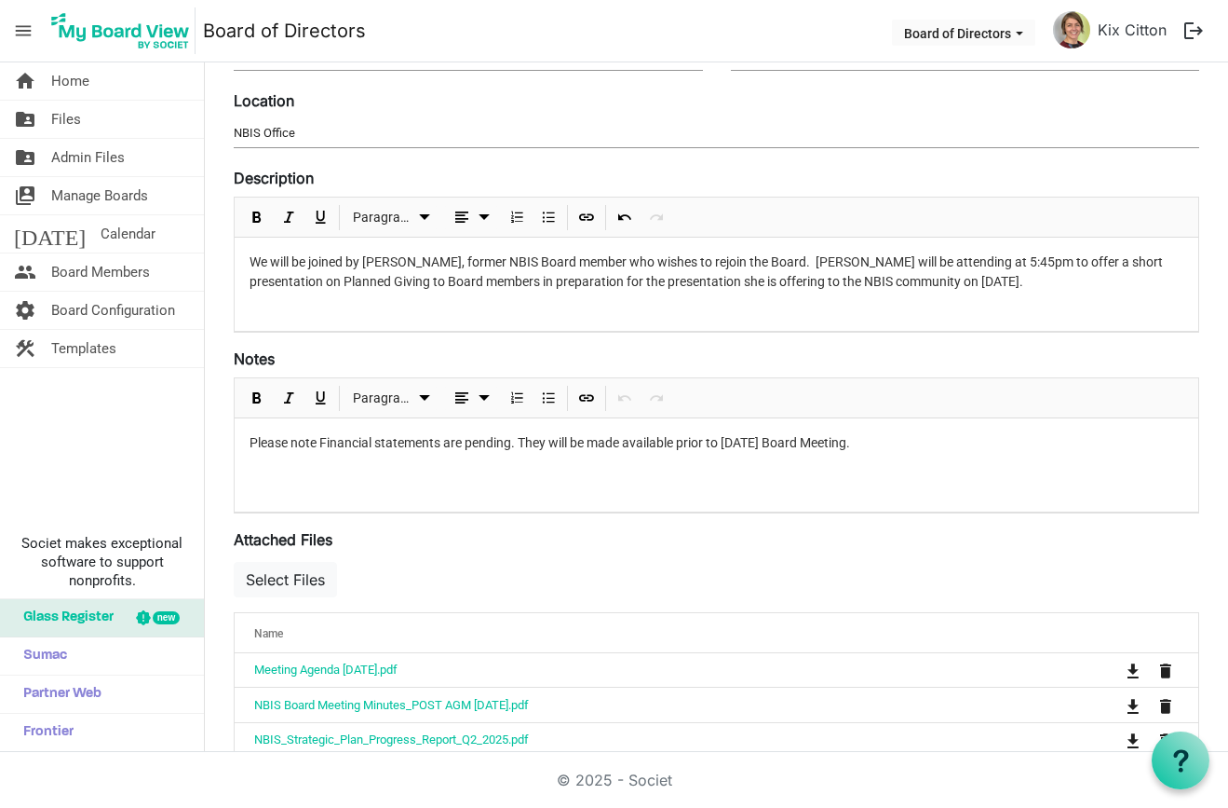
click at [1017, 265] on p "We will be joined by [PERSON_NAME], former NBIS Board member who wishes to rejo…" at bounding box center [717, 271] width 934 height 39
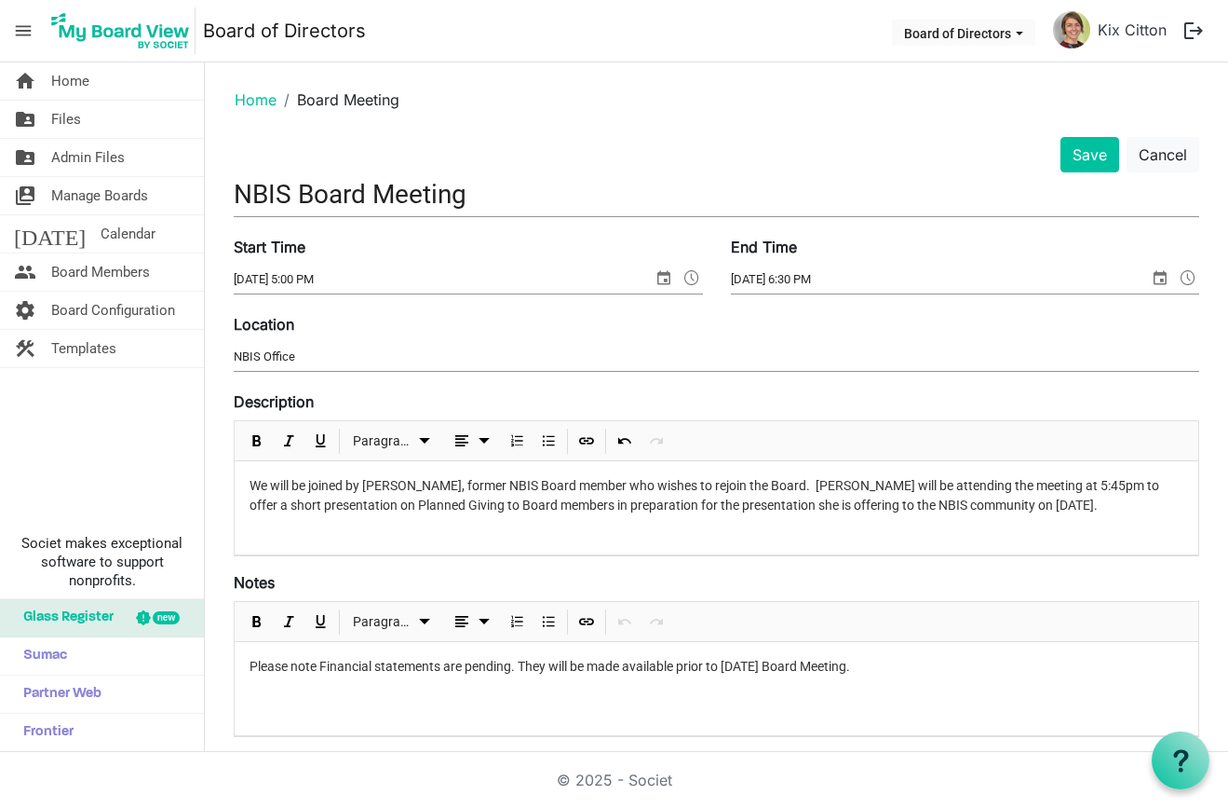
scroll to position [0, 0]
click at [252, 486] on p "We will be joined by [PERSON_NAME], former NBIS Board member who wishes to rejo…" at bounding box center [717, 495] width 934 height 39
click at [1112, 482] on p "Welcome back, Board members! We will be joined by [PERSON_NAME], former NBIS Bo…" at bounding box center [717, 505] width 934 height 59
click at [444, 484] on p "Welcome back, Board members! We will be joined by [PERSON_NAME], former NBIS Bo…" at bounding box center [717, 505] width 934 height 59
click at [676, 523] on p "Welcome back, Board members! Along with regular business, we will be joined by …" at bounding box center [717, 505] width 934 height 59
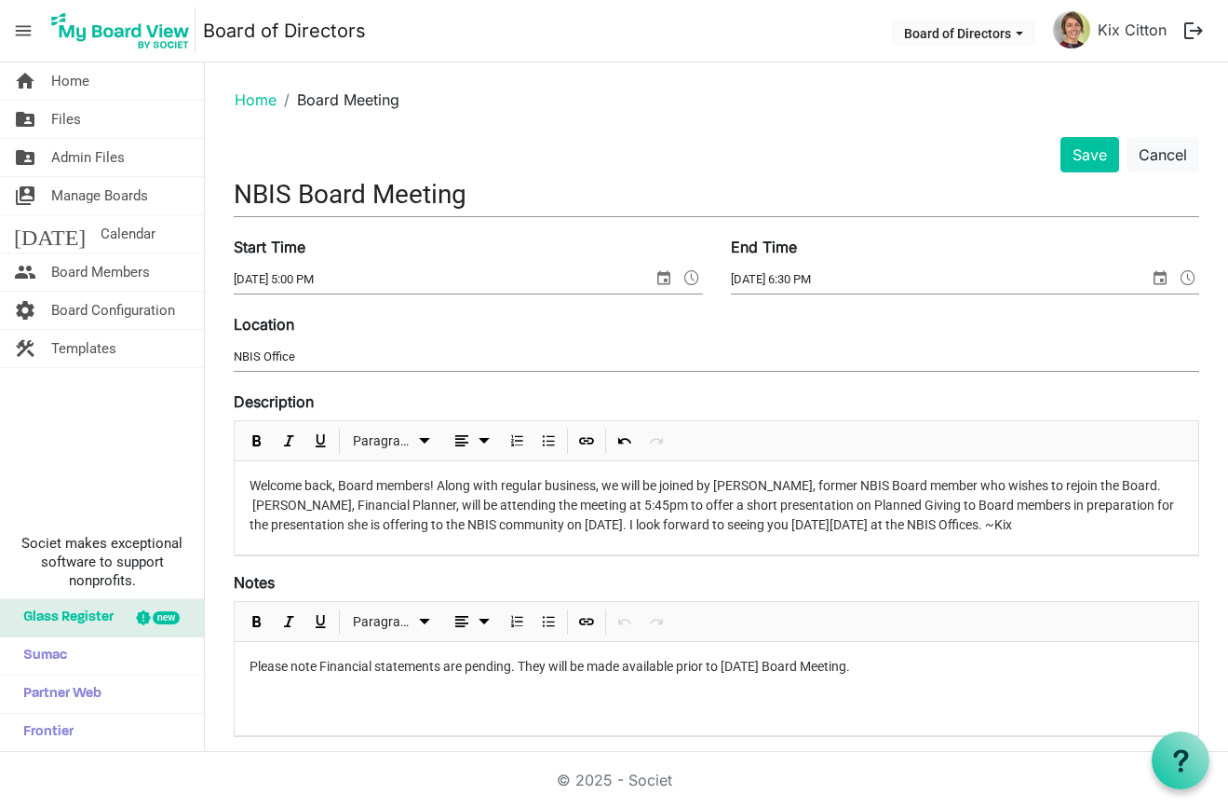
drag, startPoint x: 1157, startPoint y: 523, endPoint x: 183, endPoint y: 474, distance: 974.5
click at [183, 474] on div "home Home folder_shared Files folder_shared Admin Files switch_account Manage B…" at bounding box center [614, 406] width 1228 height 689
copy p "Welcome back, Board members! Along with regular business, we will be joined by …"
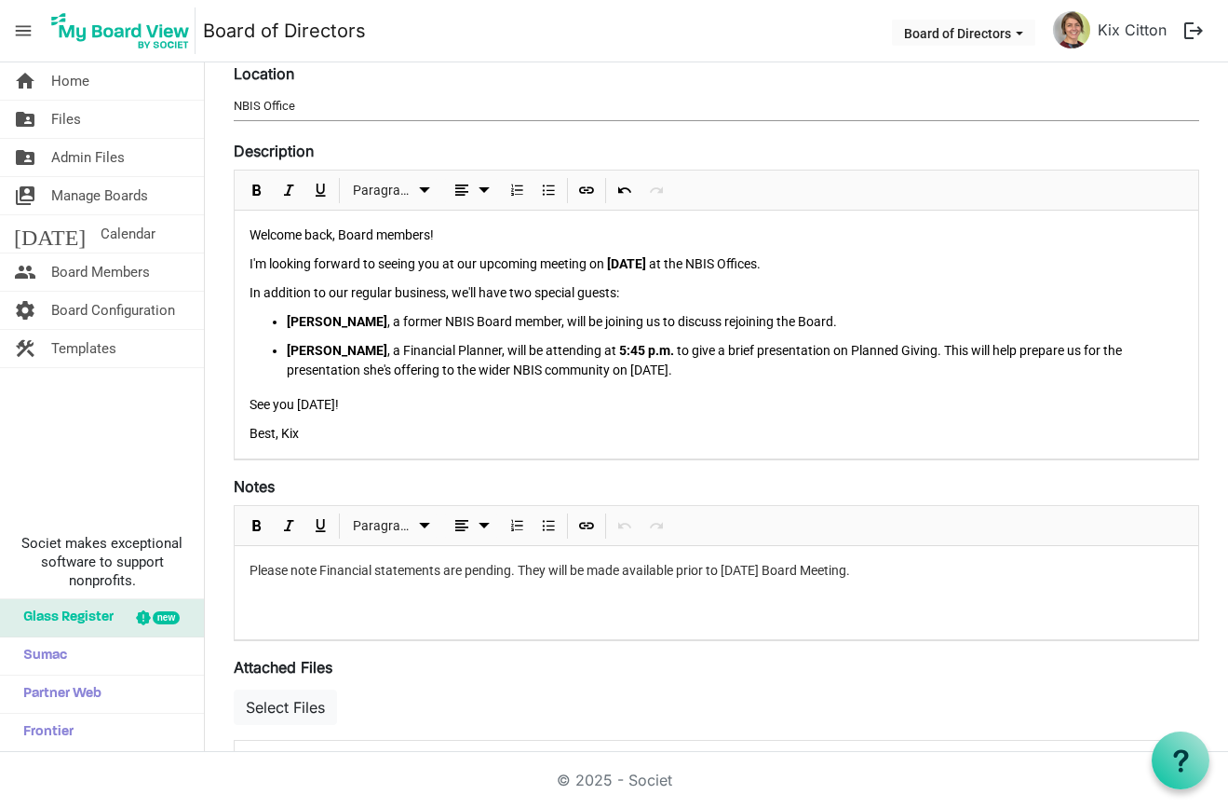
scroll to position [251, 0]
drag, startPoint x: 282, startPoint y: 434, endPoint x: 250, endPoint y: 432, distance: 32.7
click at [250, 432] on p "Best, Kix" at bounding box center [717, 433] width 934 height 20
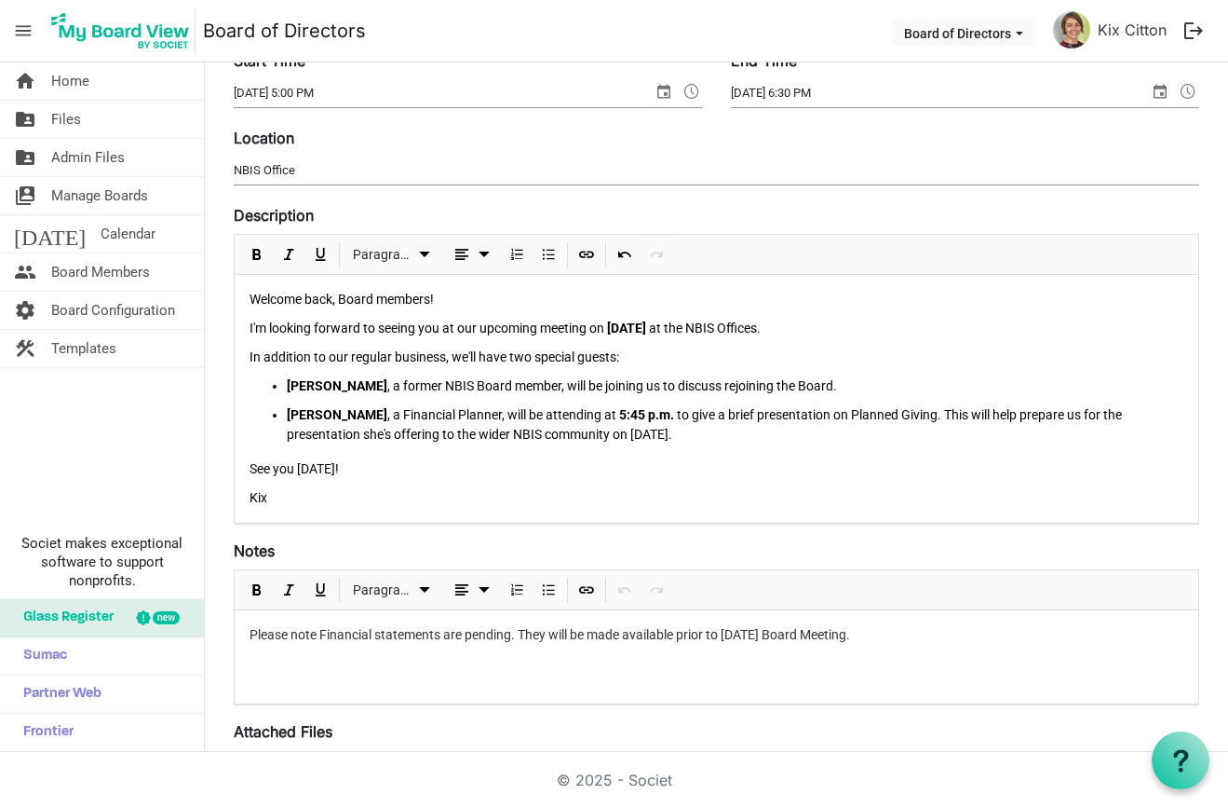
scroll to position [211, 0]
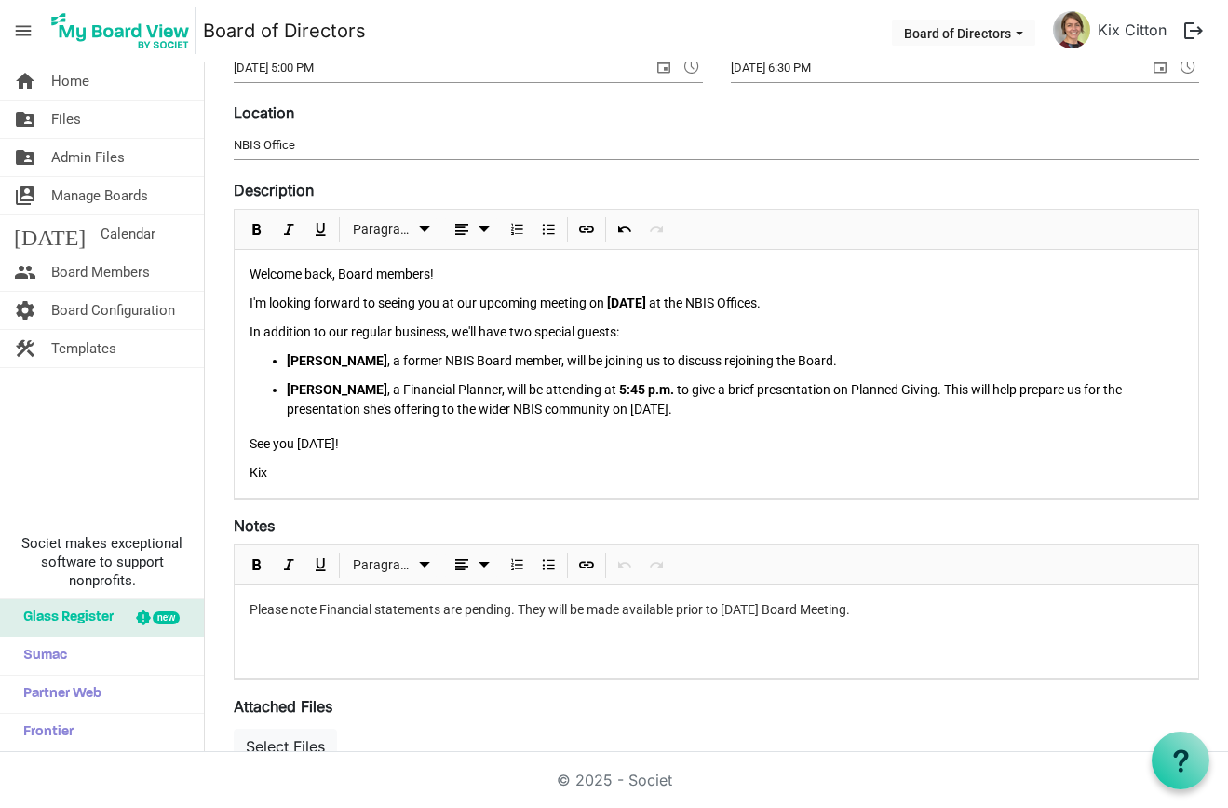
click at [251, 445] on p "See you [DATE]!" at bounding box center [717, 444] width 934 height 20
click at [383, 609] on p "Please note Financial statements are pending. They will be made available prior…" at bounding box center [717, 610] width 934 height 20
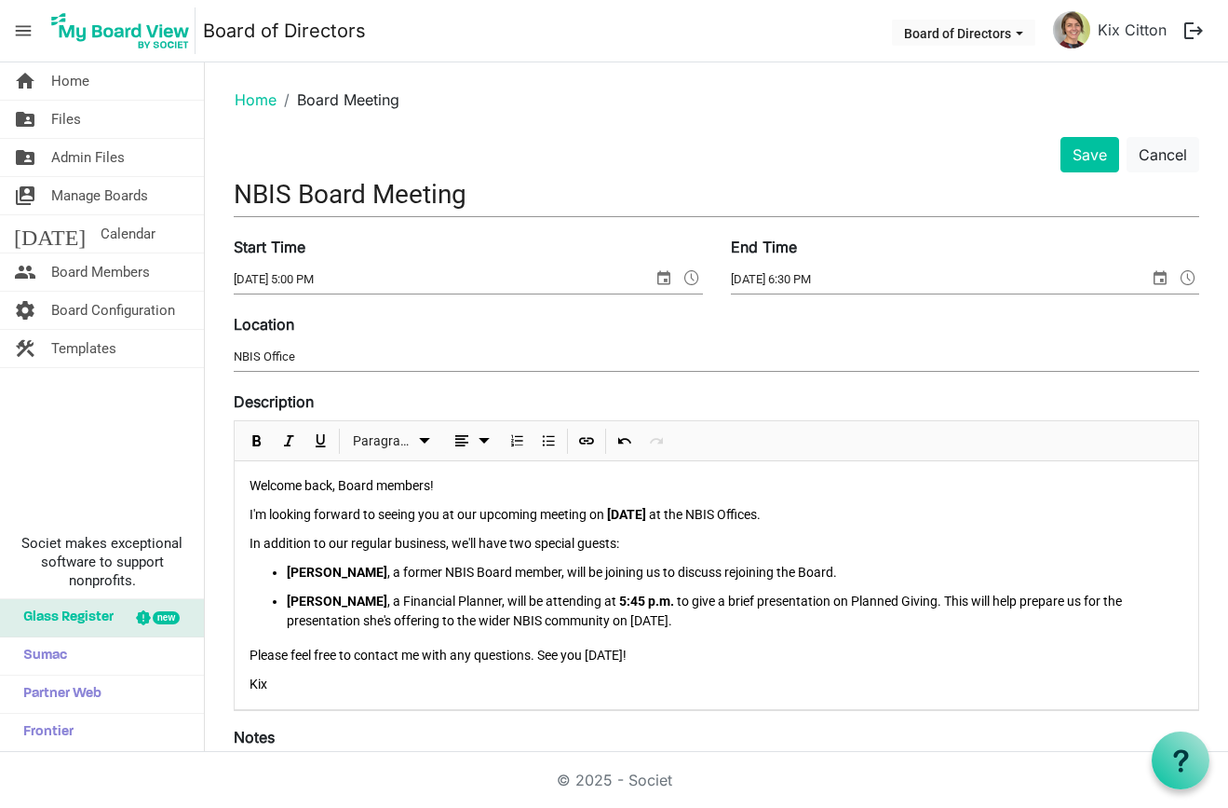
scroll to position [0, 0]
click at [1093, 157] on button "Save" at bounding box center [1090, 154] width 59 height 35
click at [1083, 157] on button "Save" at bounding box center [1090, 154] width 59 height 35
